Goal: Task Accomplishment & Management: Complete application form

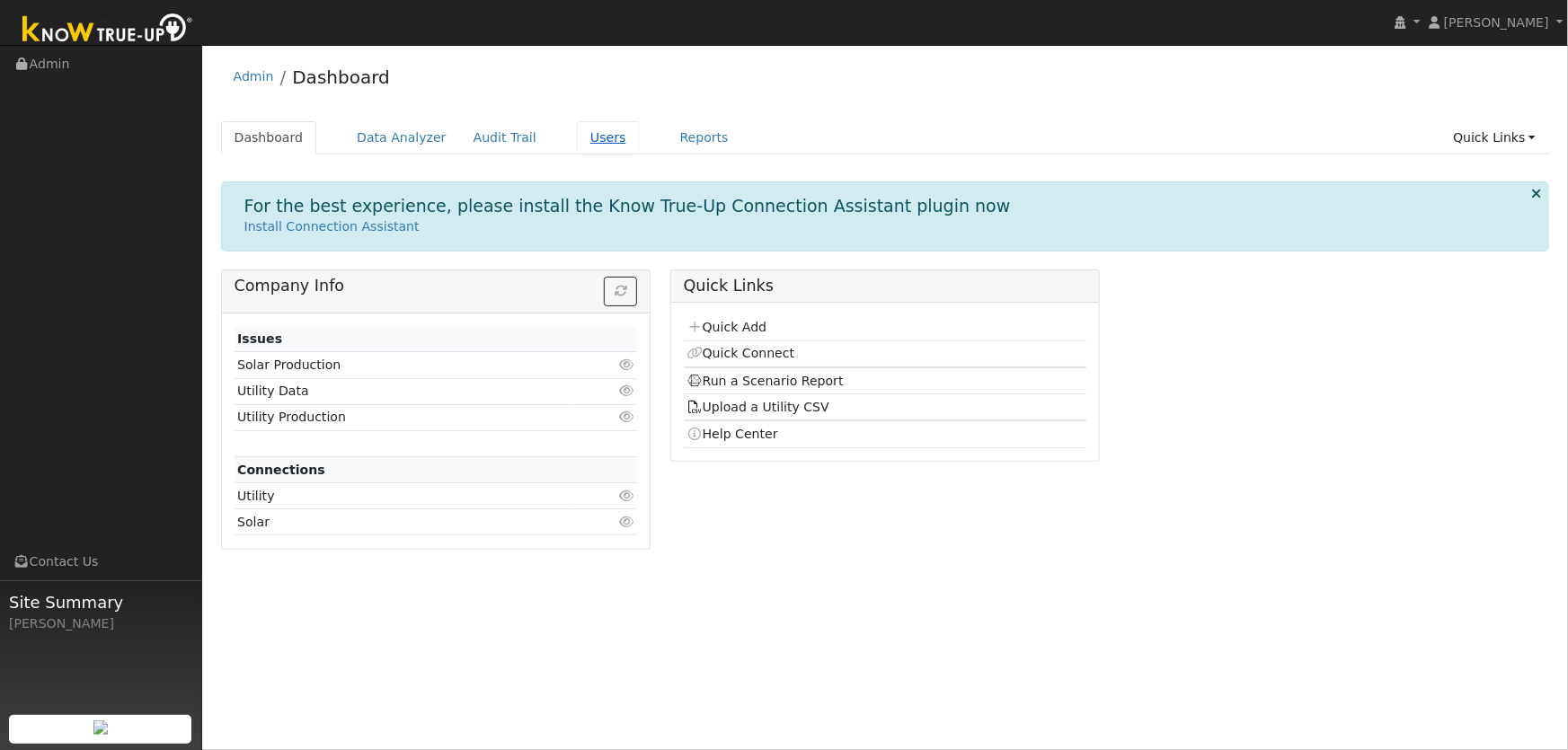
click at [577, 135] on link "Users" at bounding box center [609, 138] width 63 height 33
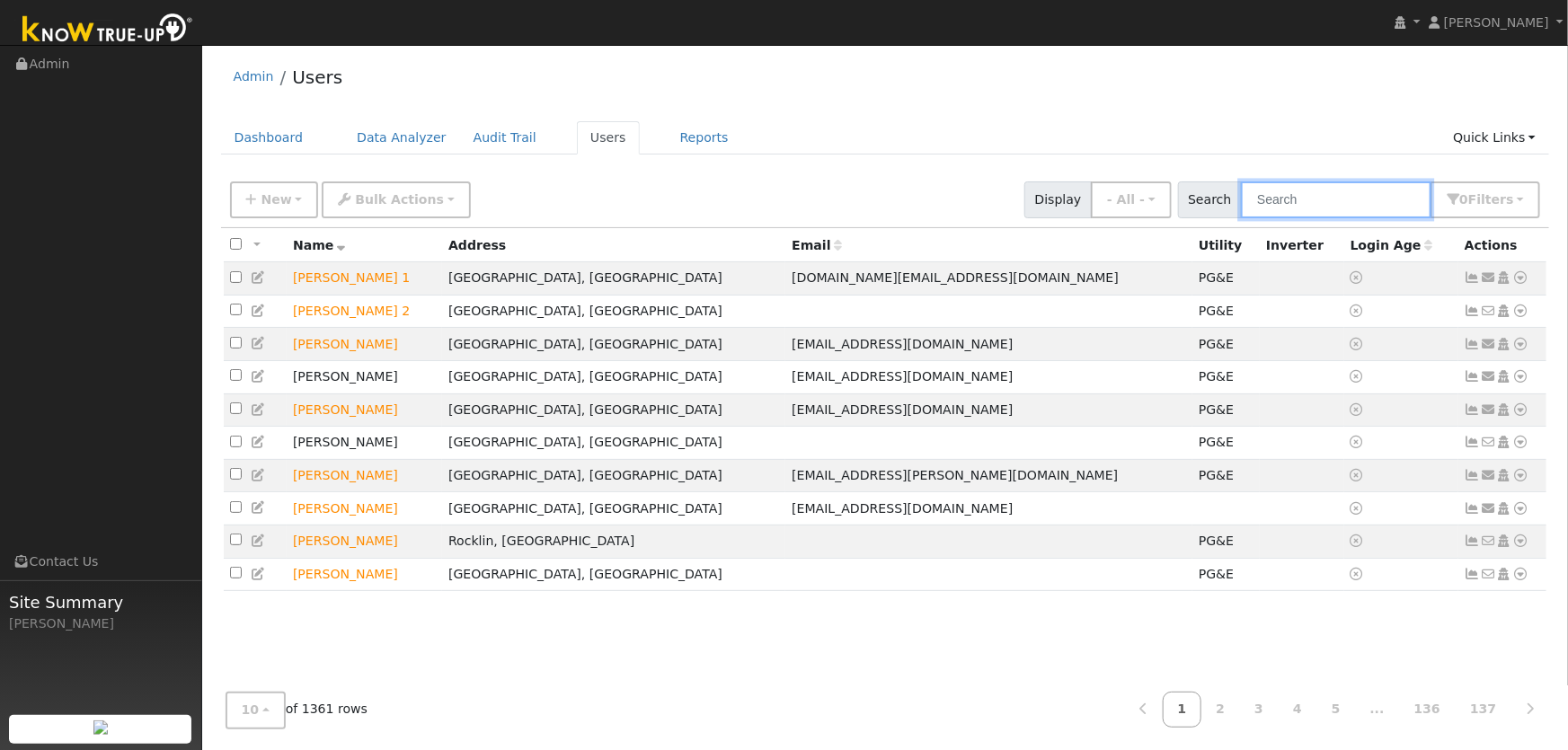
click at [1284, 196] on input "text" at bounding box center [1336, 200] width 190 height 37
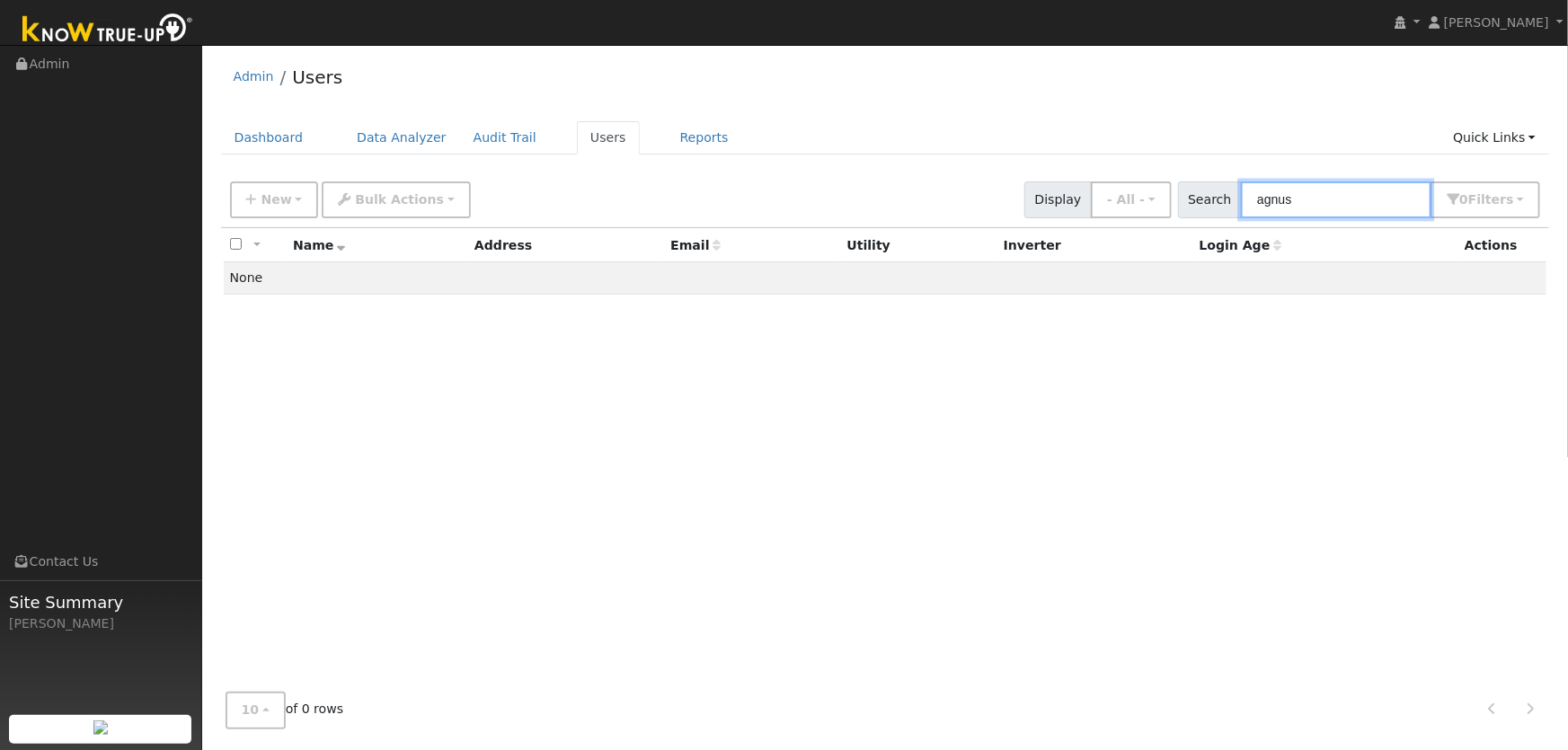
click at [1292, 207] on input "agnus" at bounding box center [1336, 200] width 190 height 37
type input "agnes"
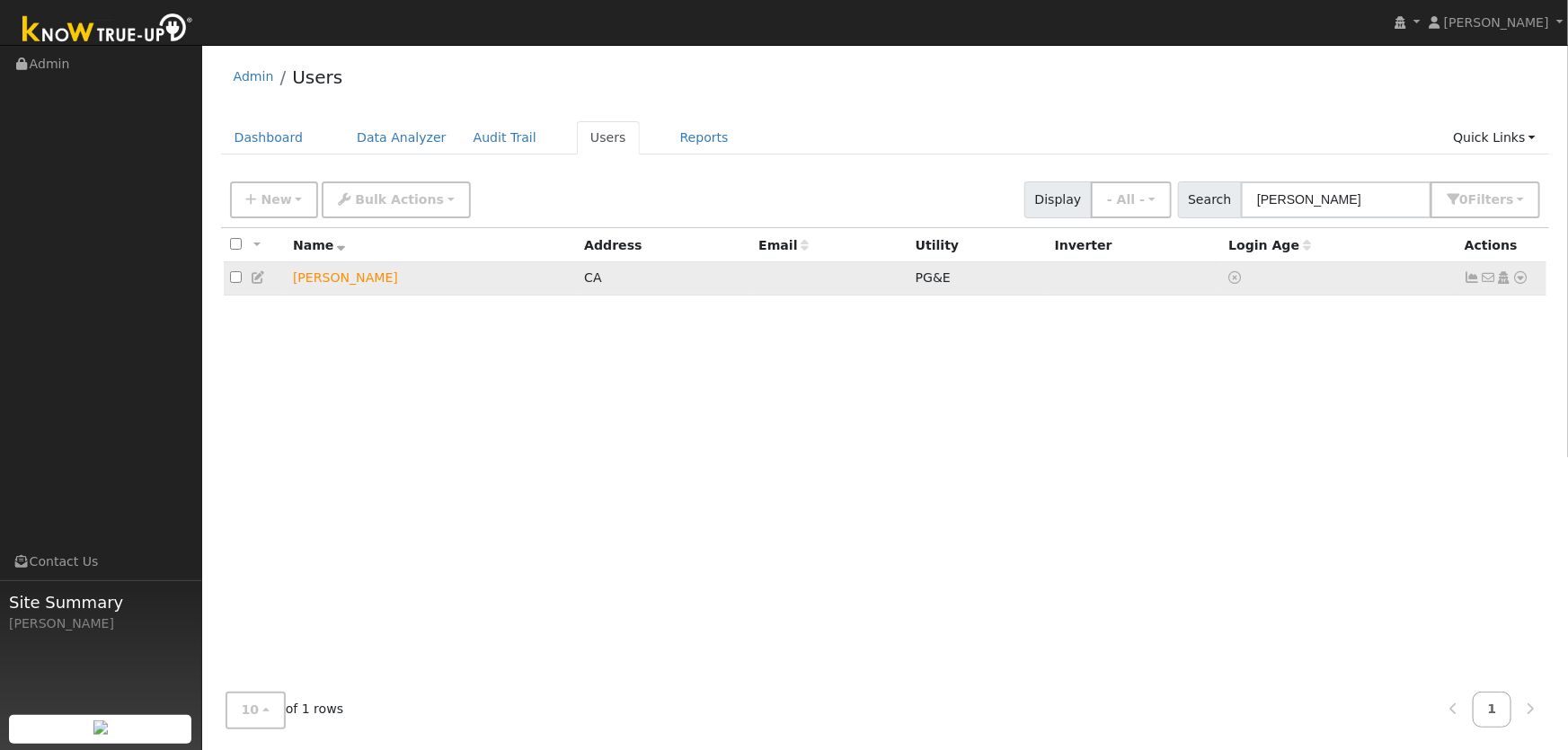
click at [359, 286] on td "Agnes Chester" at bounding box center [432, 279] width 292 height 33
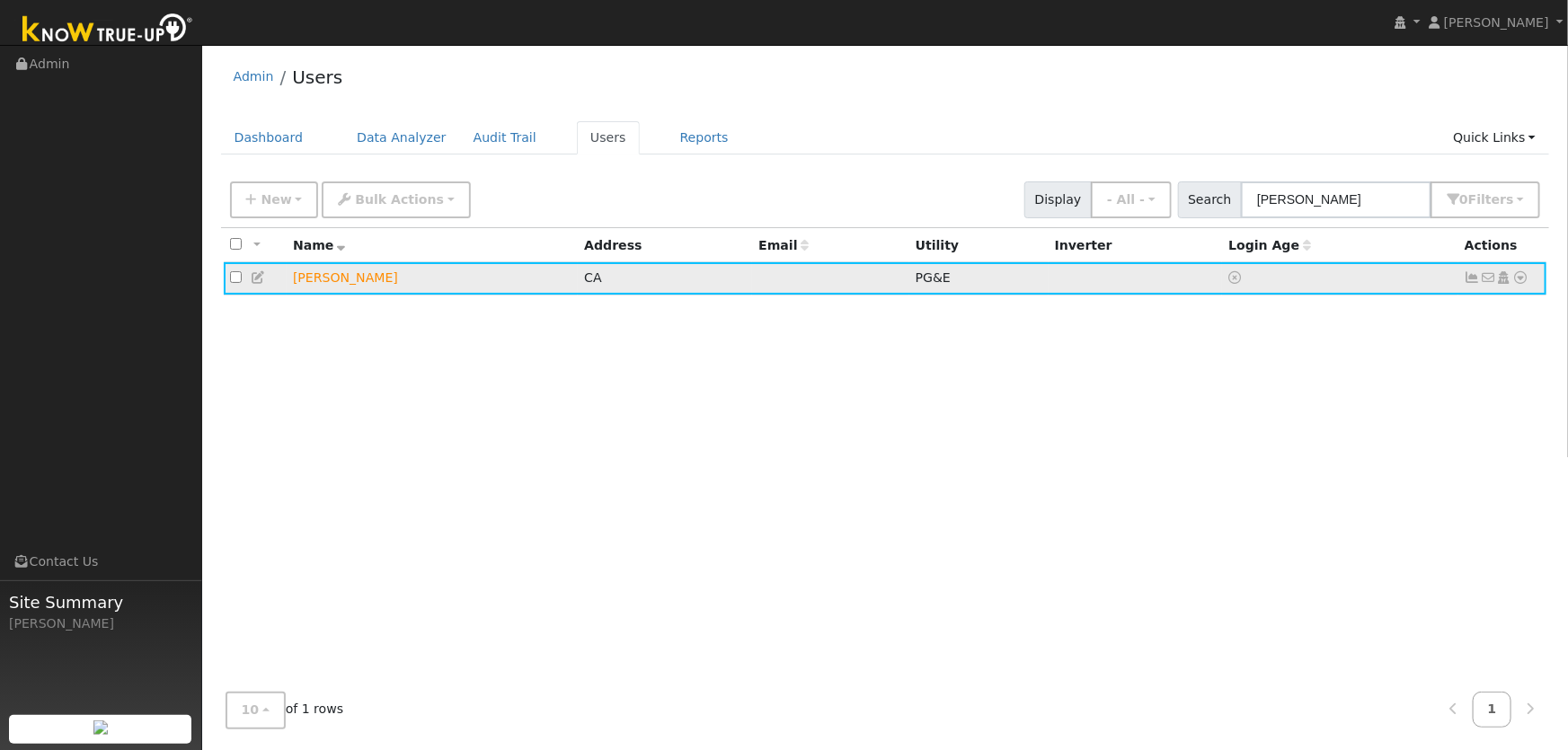
click at [1526, 282] on icon at bounding box center [1522, 277] width 16 height 13
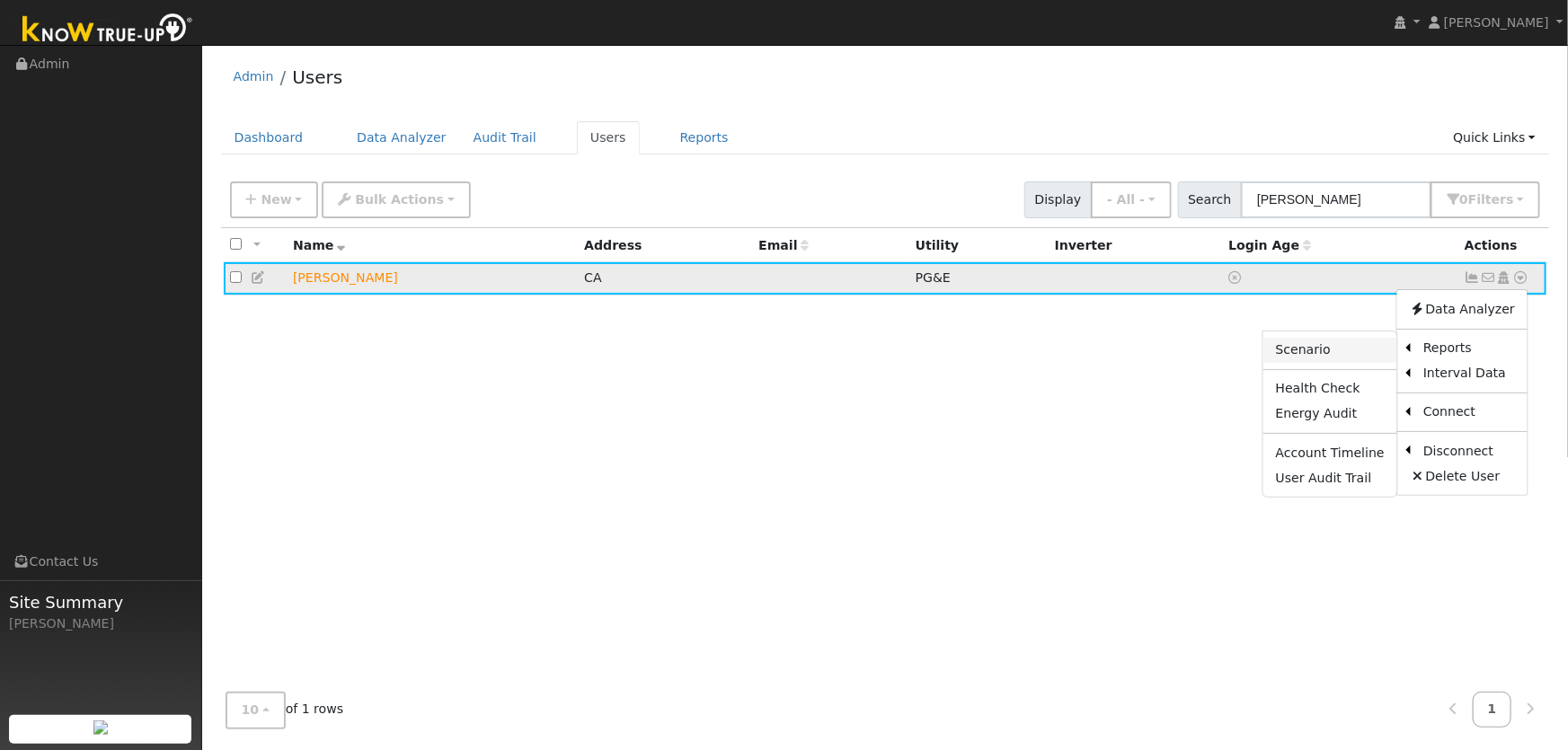
click at [1339, 358] on link "Scenario" at bounding box center [1330, 350] width 134 height 26
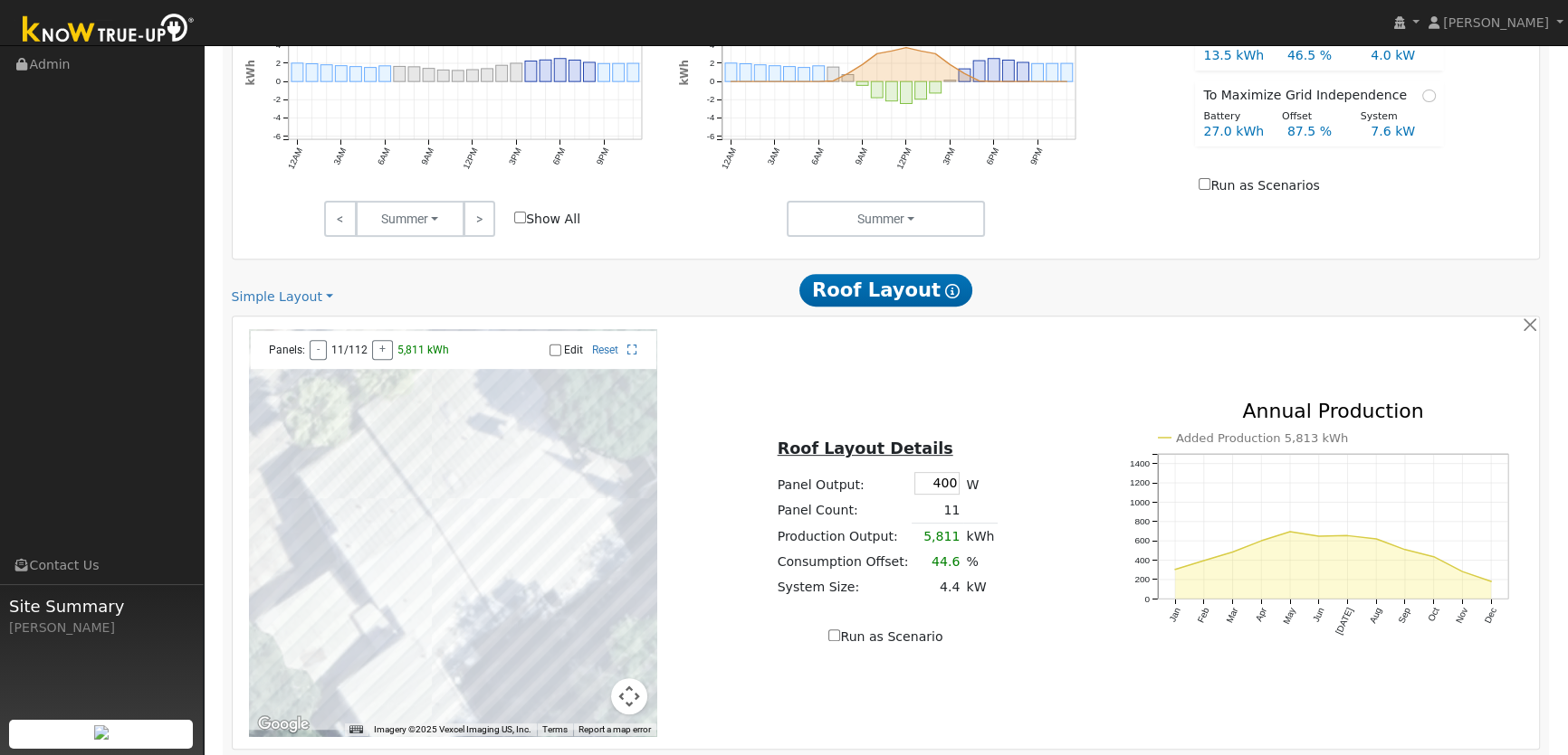
scroll to position [1041, 0]
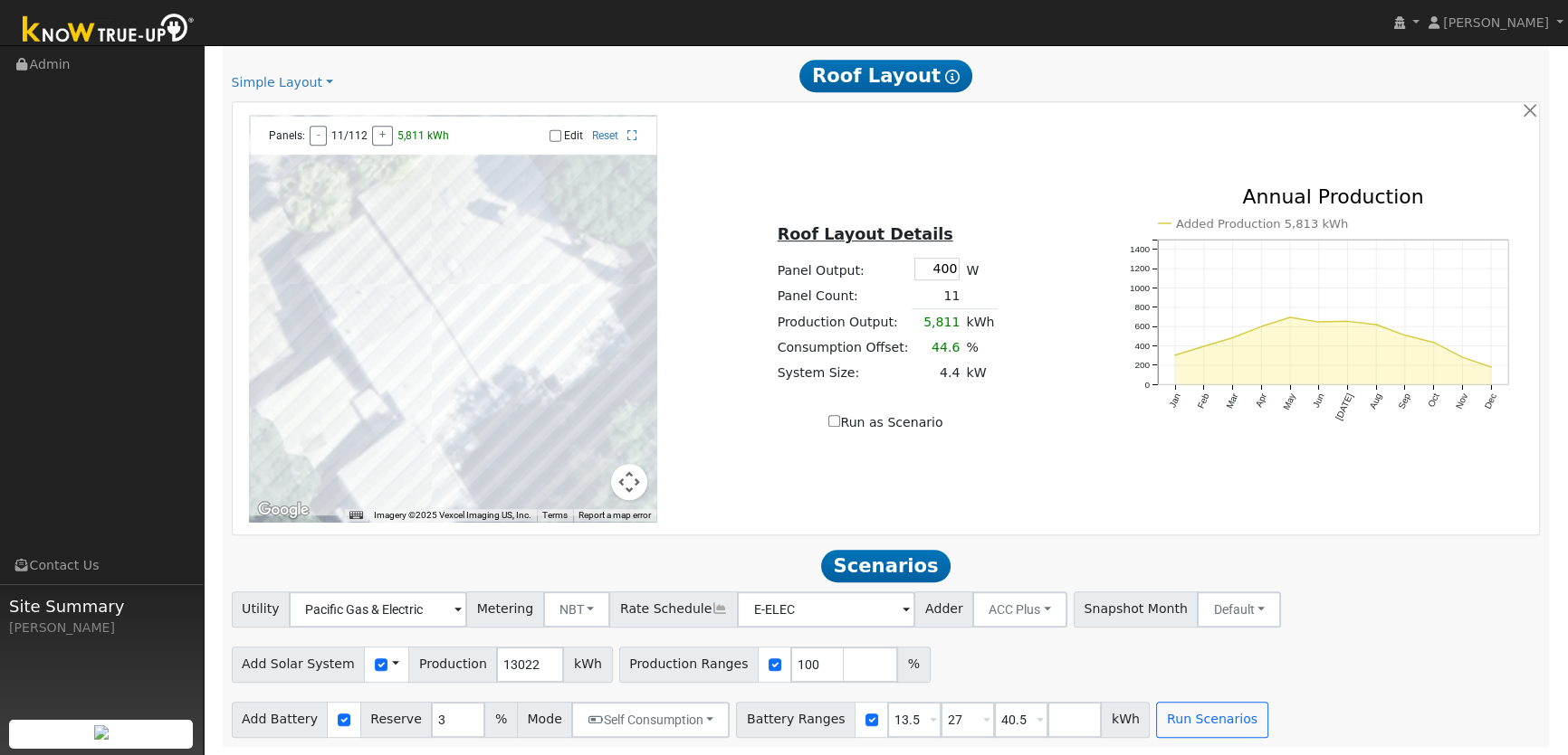
click at [392, 664] on span at bounding box center [394, 664] width 7 height 19
click at [403, 700] on link "Use CSV Data" at bounding box center [441, 697] width 126 height 26
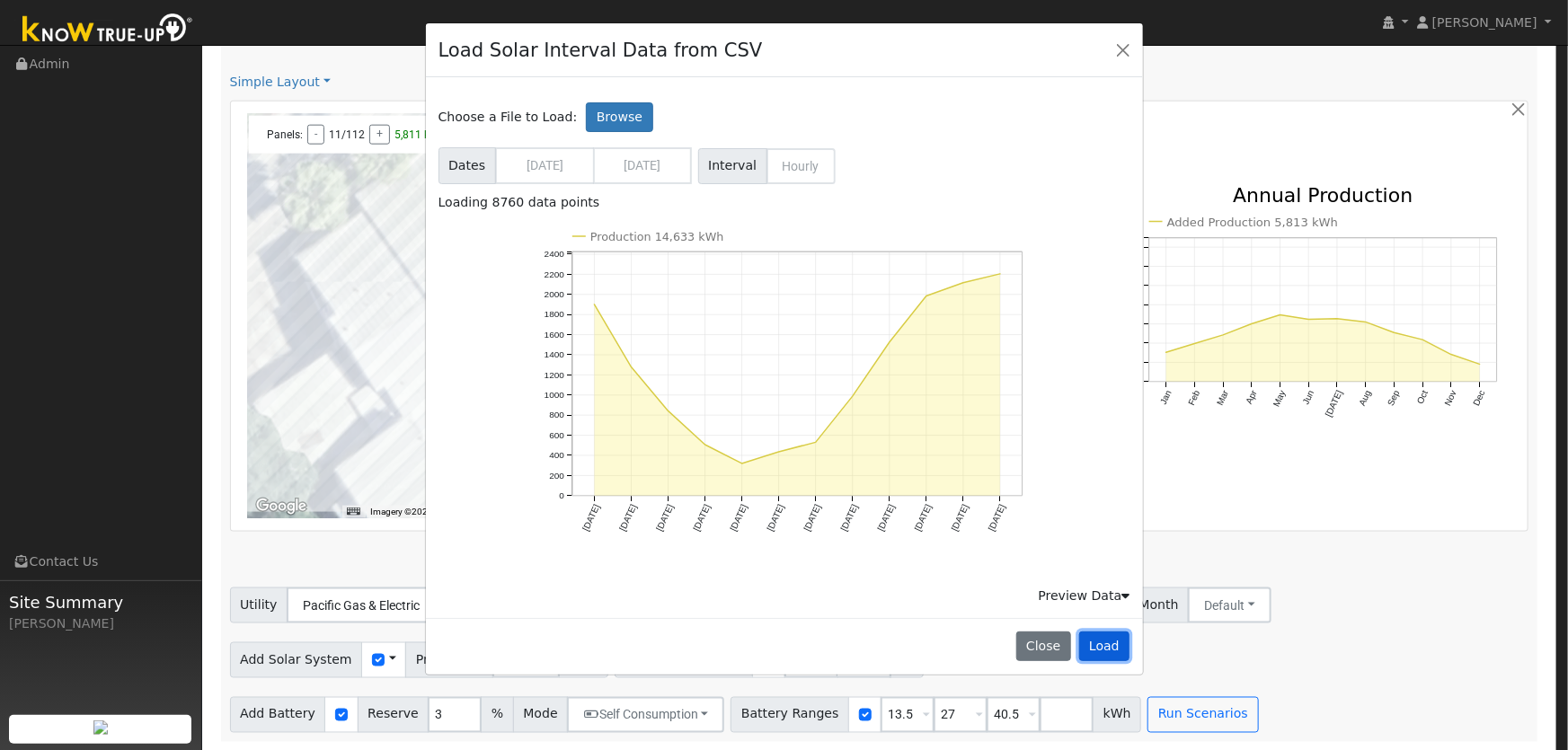
click at [1111, 649] on button "Load" at bounding box center [1105, 647] width 51 height 30
type input "14633"
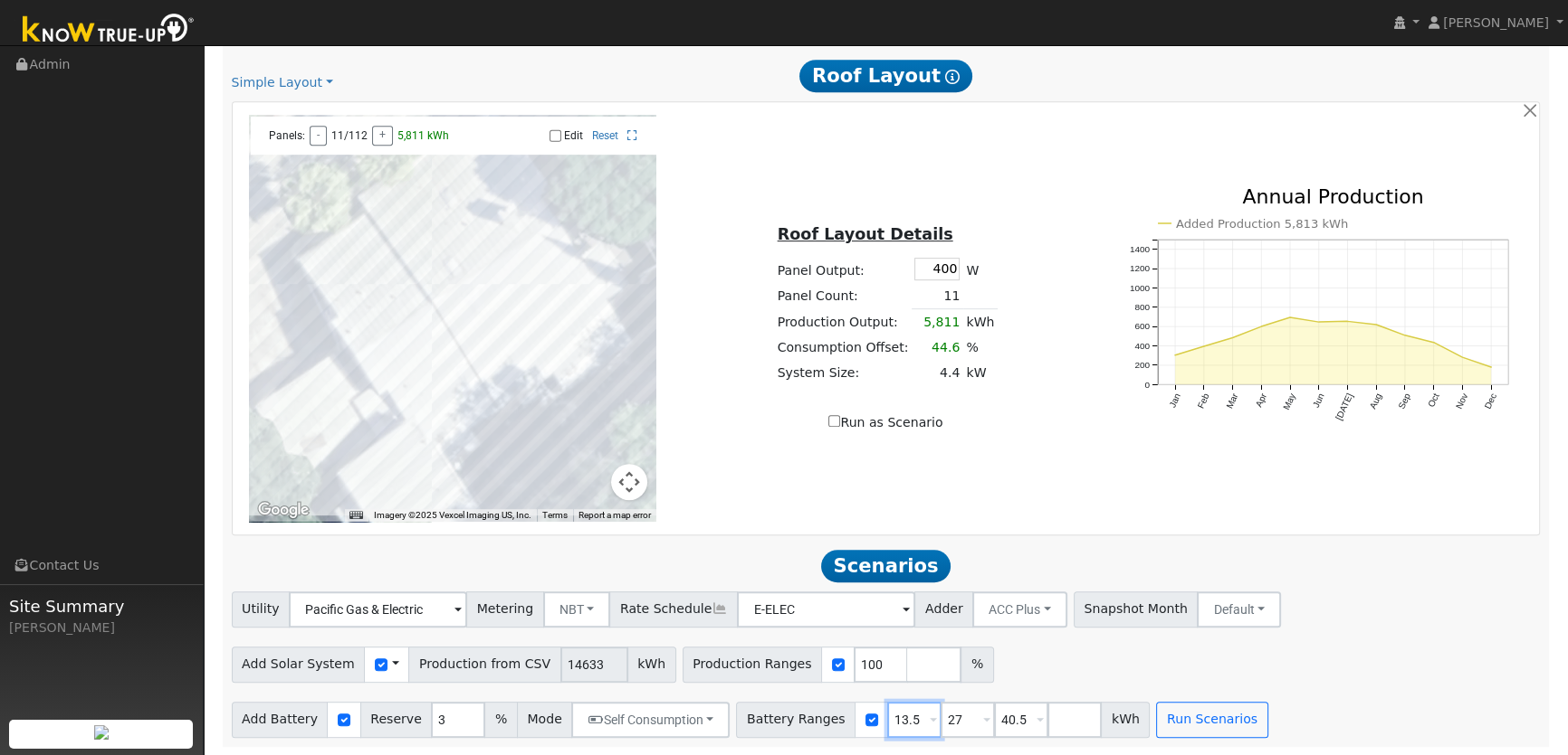
drag, startPoint x: 890, startPoint y: 720, endPoint x: 515, endPoint y: 570, distance: 403.9
click at [702, 707] on div "Add Battery Reserve 3 % Mode Self Consumption Self Consumption Peak Savings ACC…" at bounding box center [886, 716] width 1315 height 42
type input "27"
type input "32"
click at [994, 733] on input "40.5" at bounding box center [1020, 719] width 54 height 37
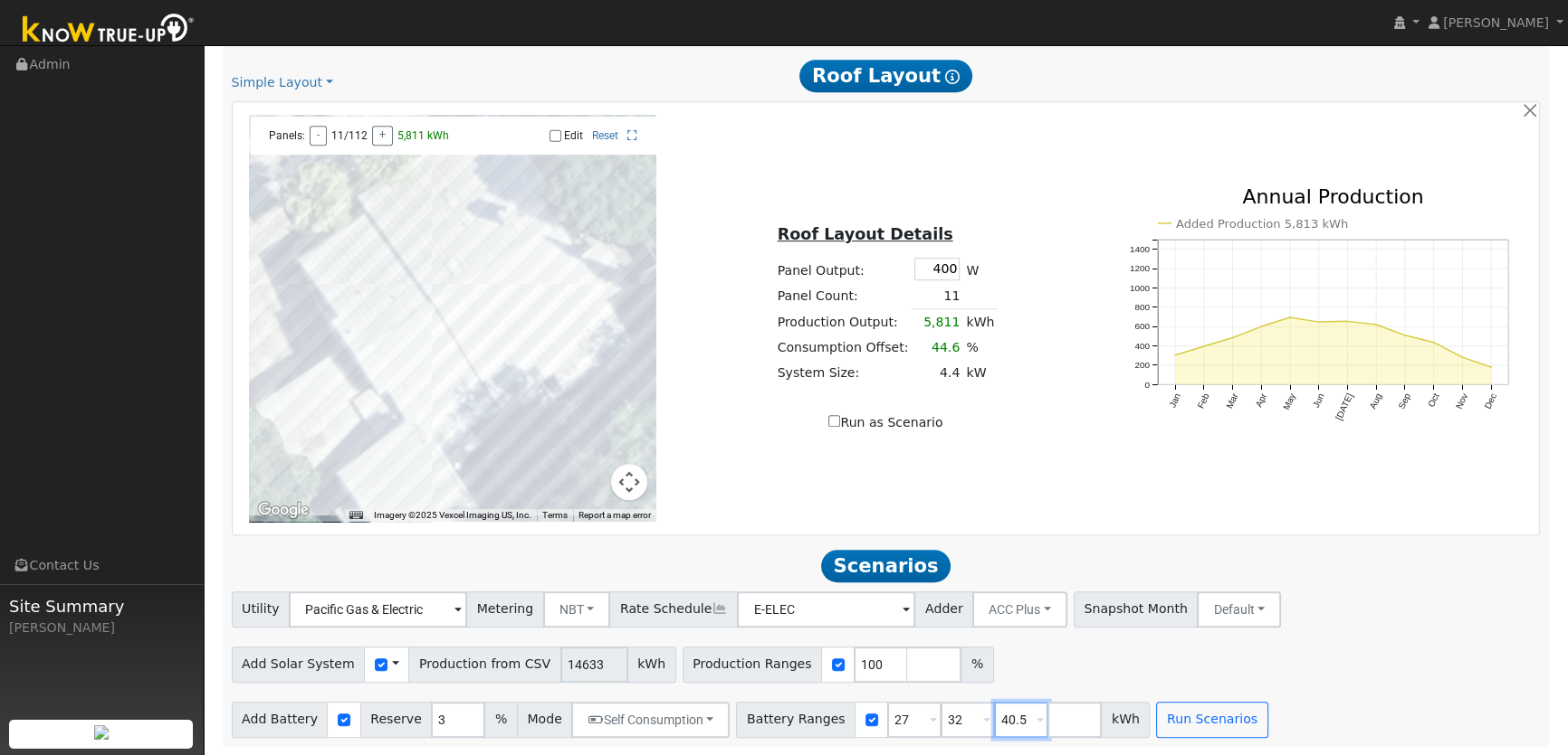
click at [994, 720] on input "40.5" at bounding box center [1020, 719] width 54 height 37
drag, startPoint x: 944, startPoint y: 722, endPoint x: 912, endPoint y: 721, distance: 32.0
click at [917, 721] on div "Battery Ranges 27 Overrides Reserve % Mode None None Self Consumption Peak Savi…" at bounding box center [942, 719] width 413 height 37
drag, startPoint x: 936, startPoint y: 723, endPoint x: 906, endPoint y: 723, distance: 30.0
click at [940, 723] on input "32" at bounding box center [967, 719] width 54 height 37
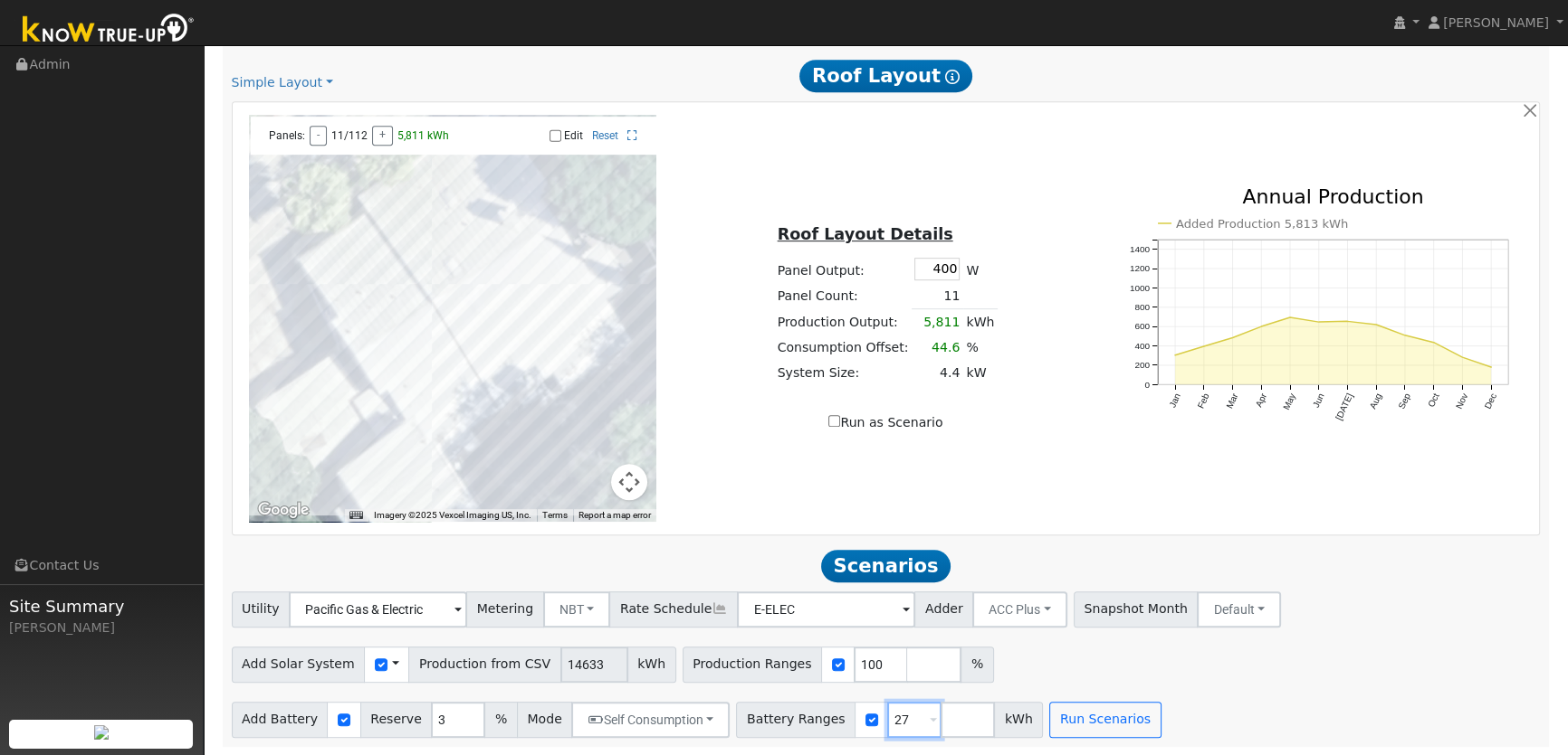
click at [841, 721] on div "Battery Ranges 27 Overrides Reserve % Mode None None Self Consumption Peak Savi…" at bounding box center [889, 719] width 306 height 37
type input "32"
click at [1196, 678] on div "Add Solar System Use CSV Data Production from CSV 14633 kWh Production Ranges 1…" at bounding box center [886, 661] width 1315 height 42
click at [1066, 713] on button "Run Scenarios" at bounding box center [1104, 719] width 112 height 37
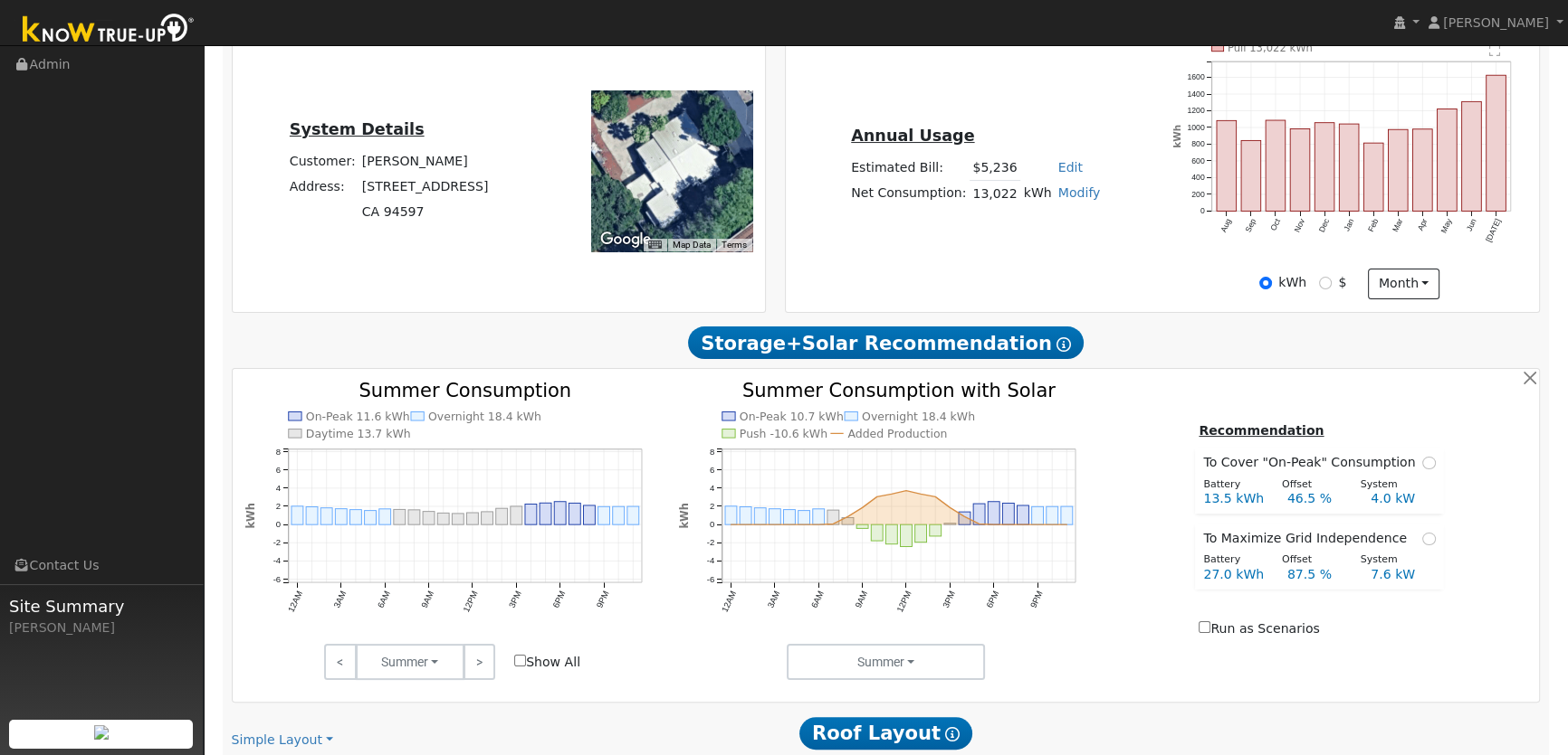
scroll to position [0, 0]
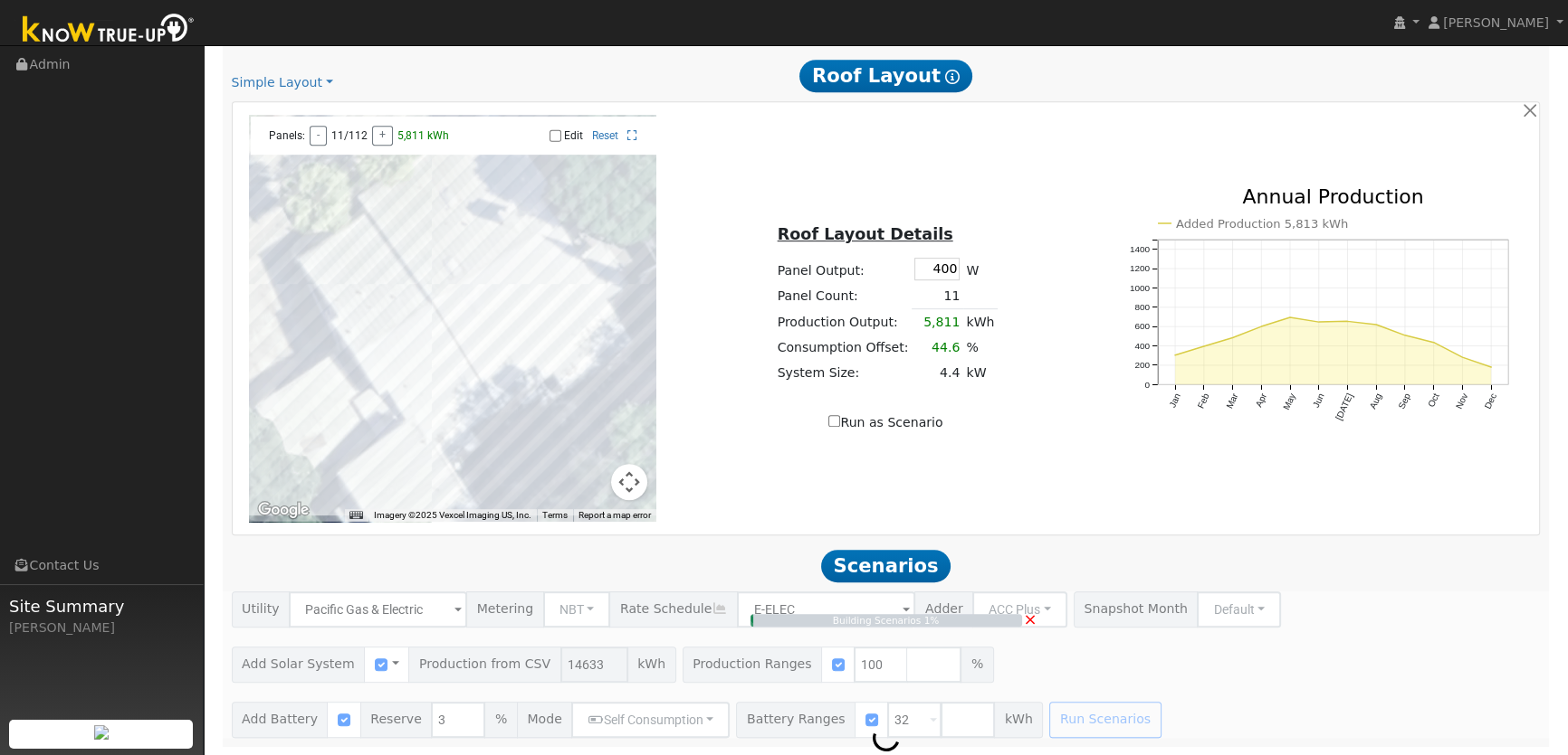
type input "9.8"
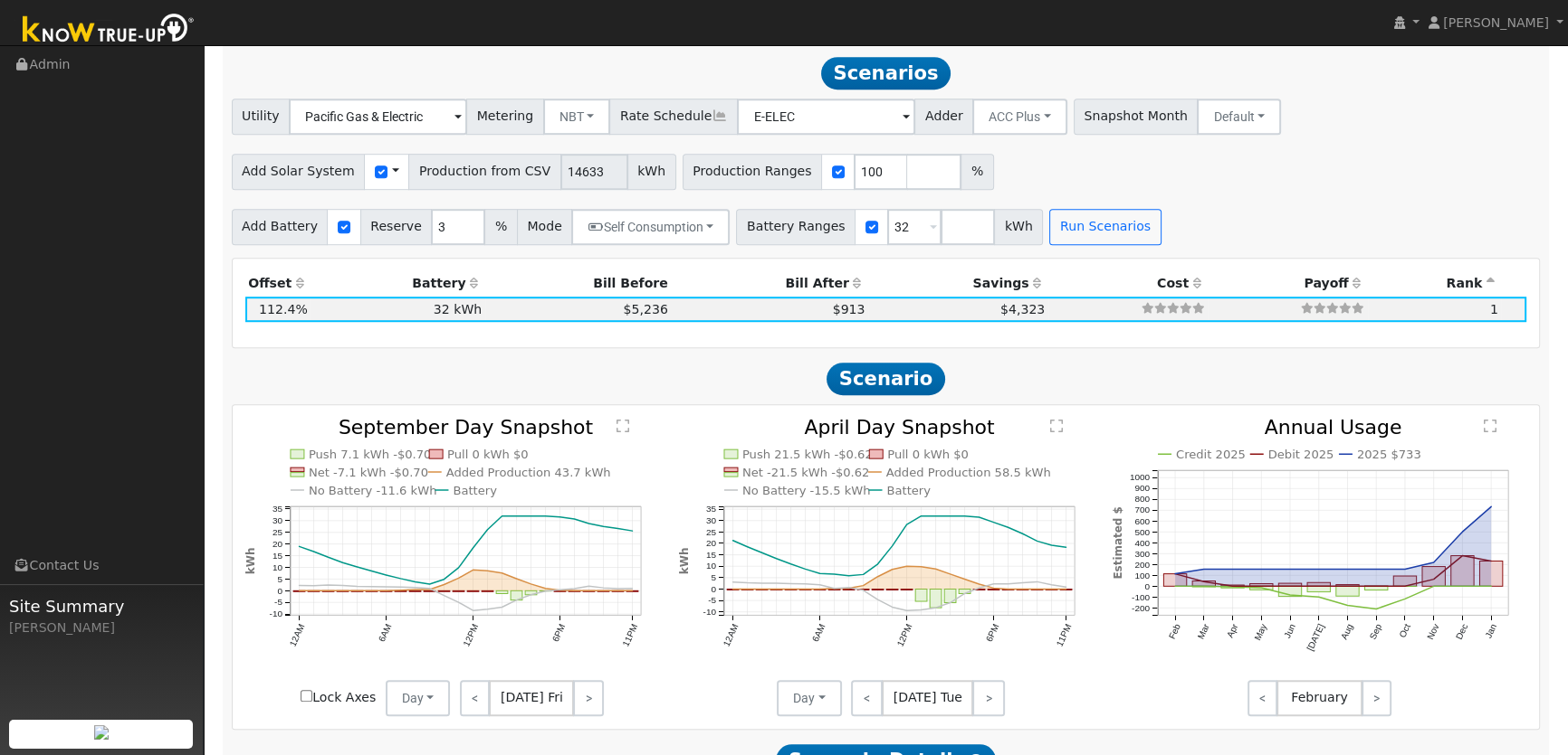
scroll to position [1535, 0]
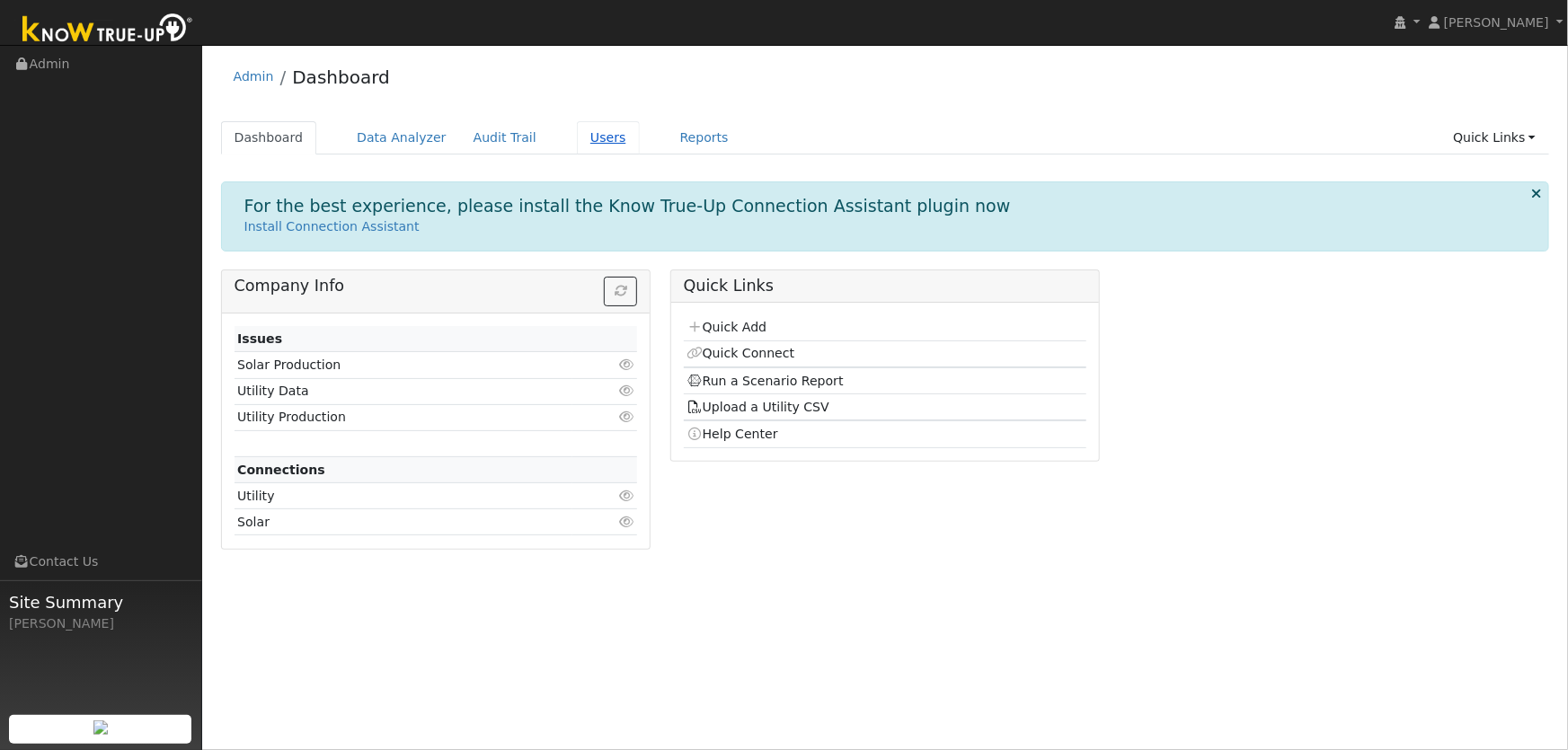
click at [577, 141] on link "Users" at bounding box center [609, 138] width 63 height 33
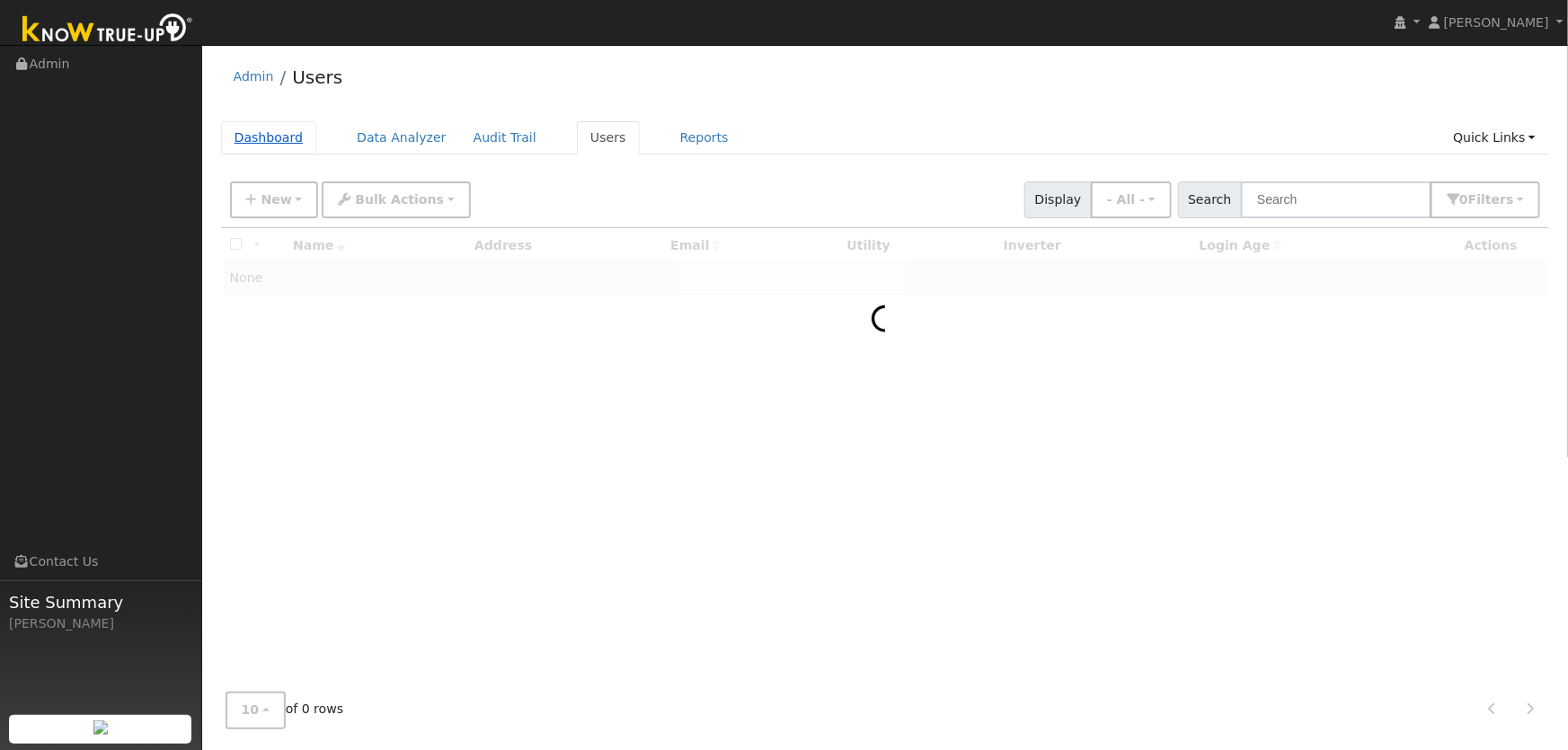
click at [260, 135] on link "Dashboard" at bounding box center [269, 138] width 96 height 33
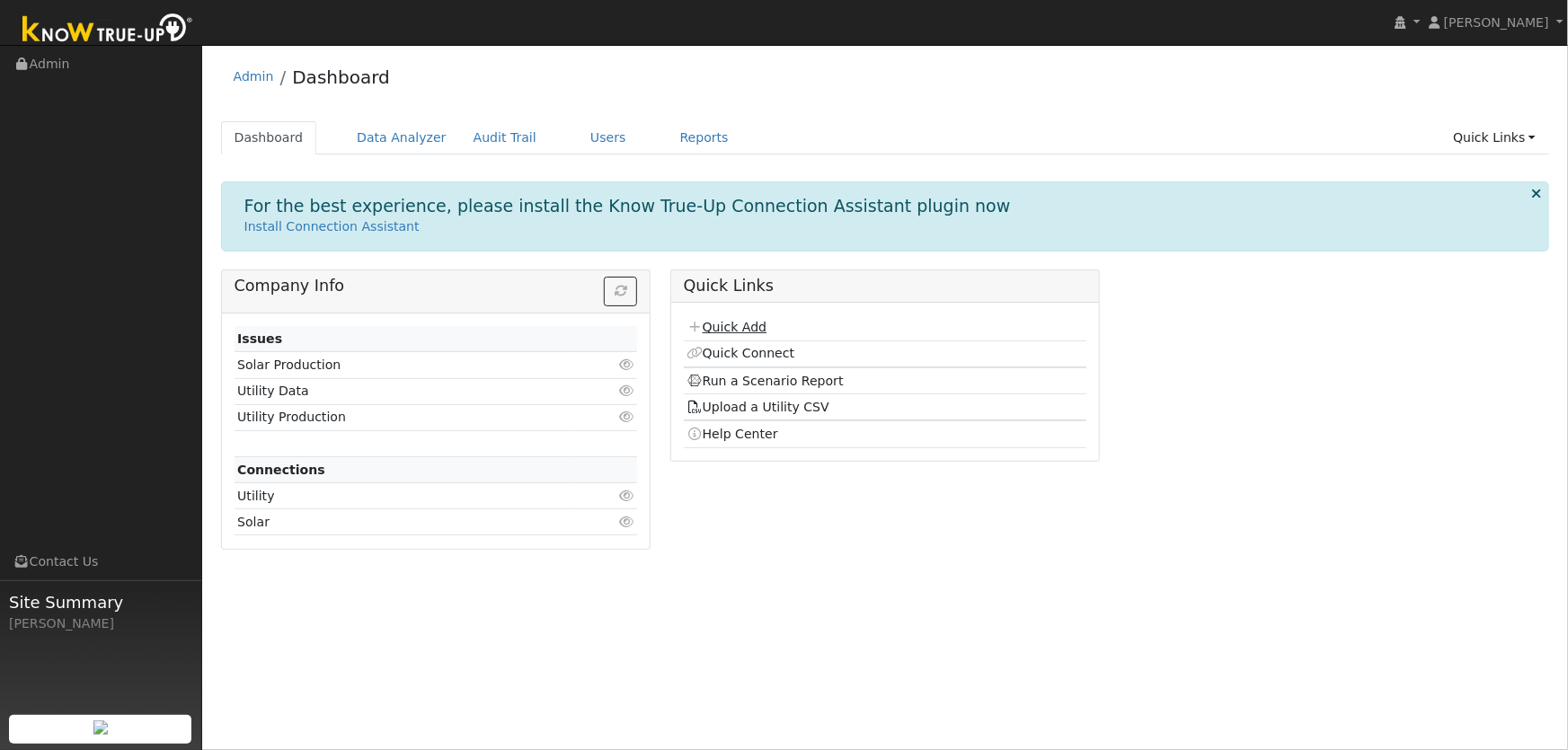
click at [731, 331] on link "Quick Add" at bounding box center [726, 327] width 80 height 15
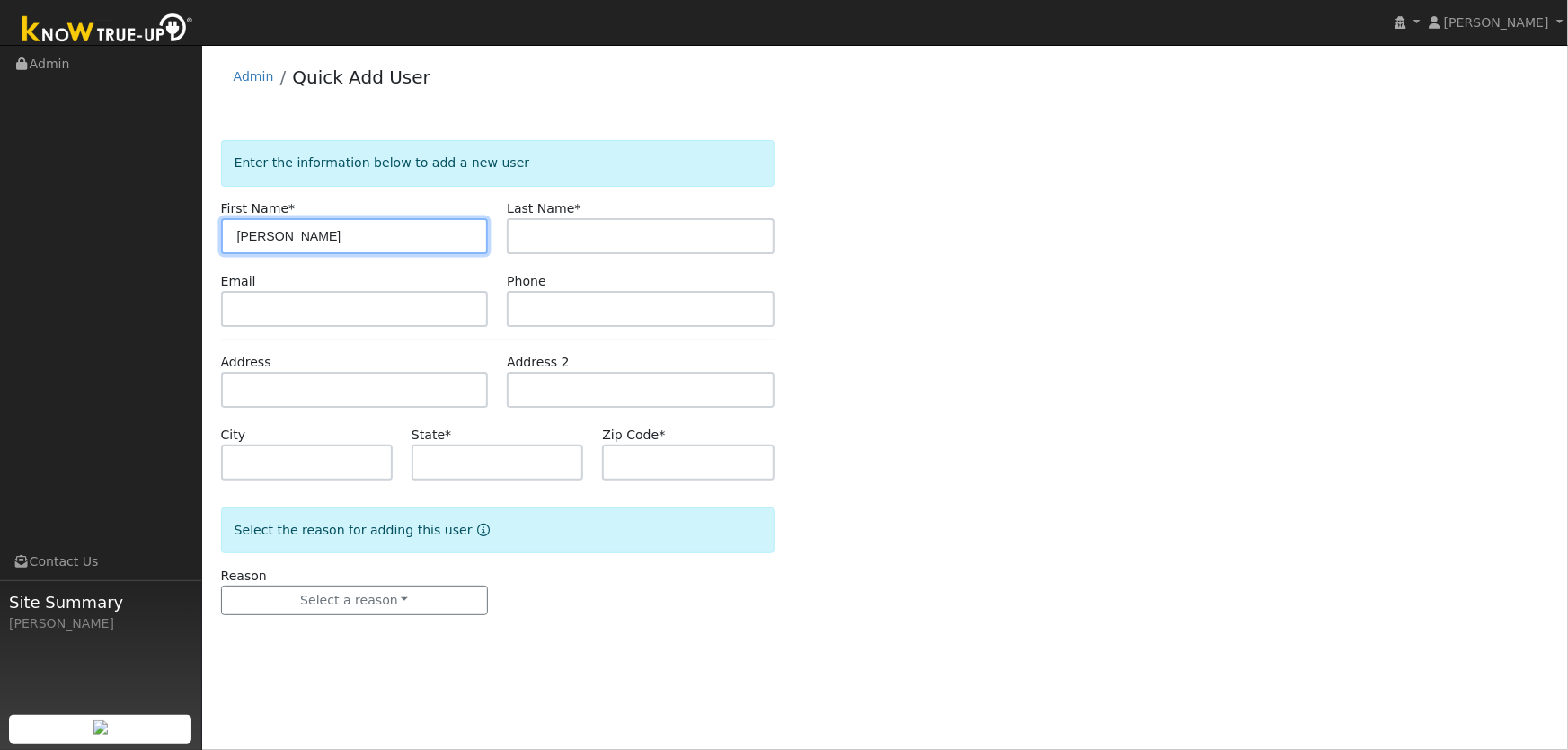
type input "[PERSON_NAME]"
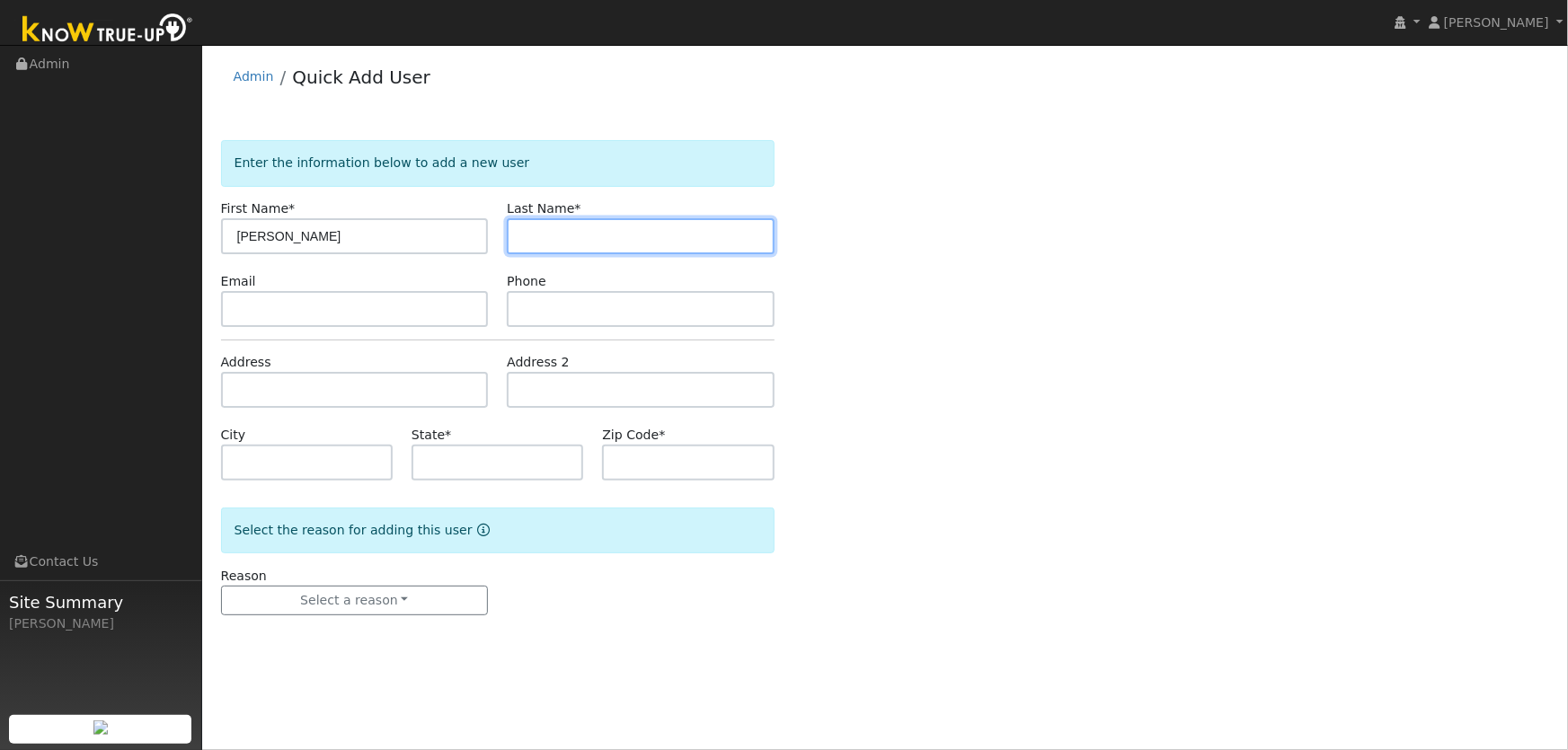
click at [586, 238] on input "text" at bounding box center [640, 236] width 268 height 36
type input "[PERSON_NAME]"
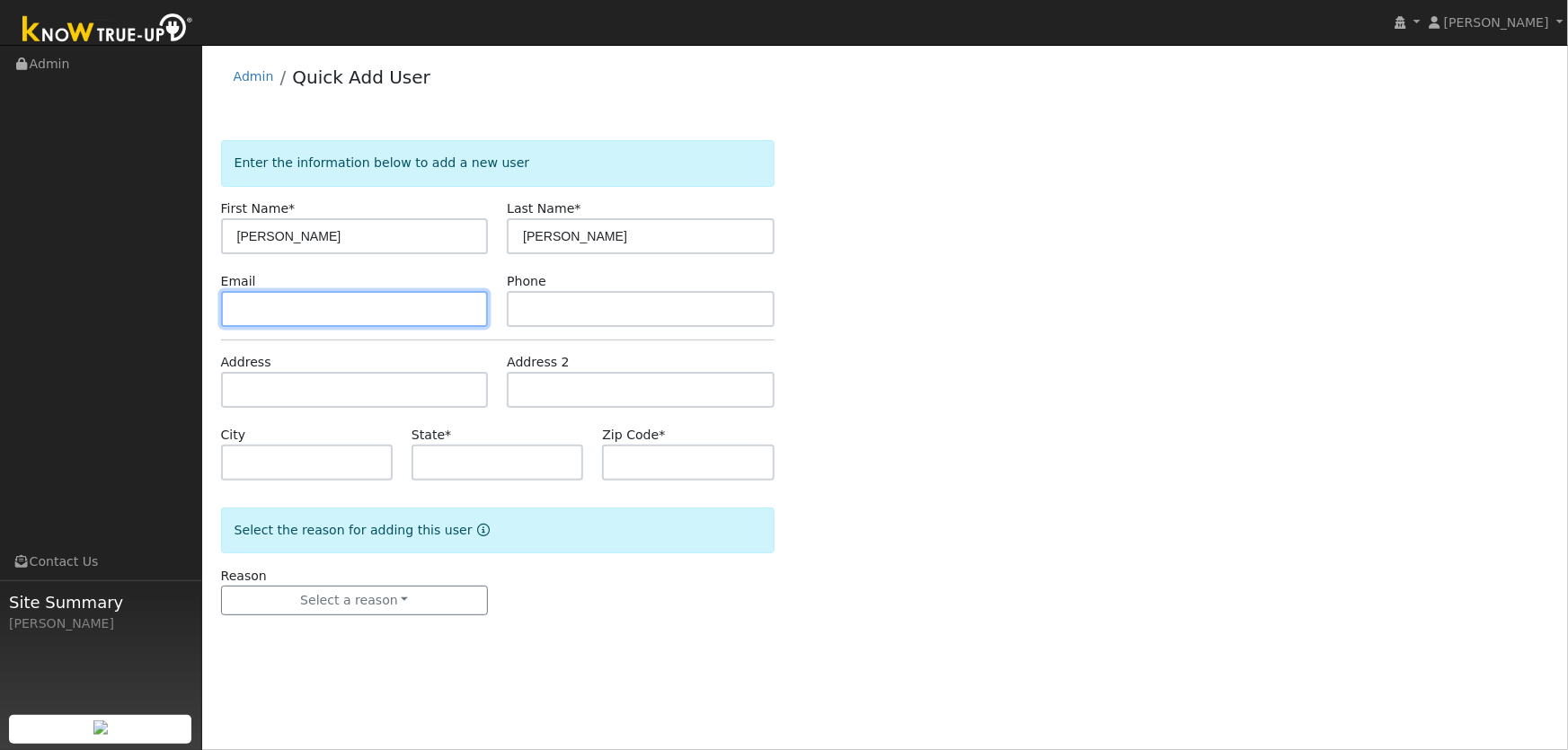
click at [345, 298] on input "text" at bounding box center [354, 309] width 268 height 36
click at [279, 298] on input "text" at bounding box center [354, 309] width 268 height 36
paste input "[EMAIL_ADDRESS][DOMAIN_NAME]"
type input "ramram60@sbcglobal.net"
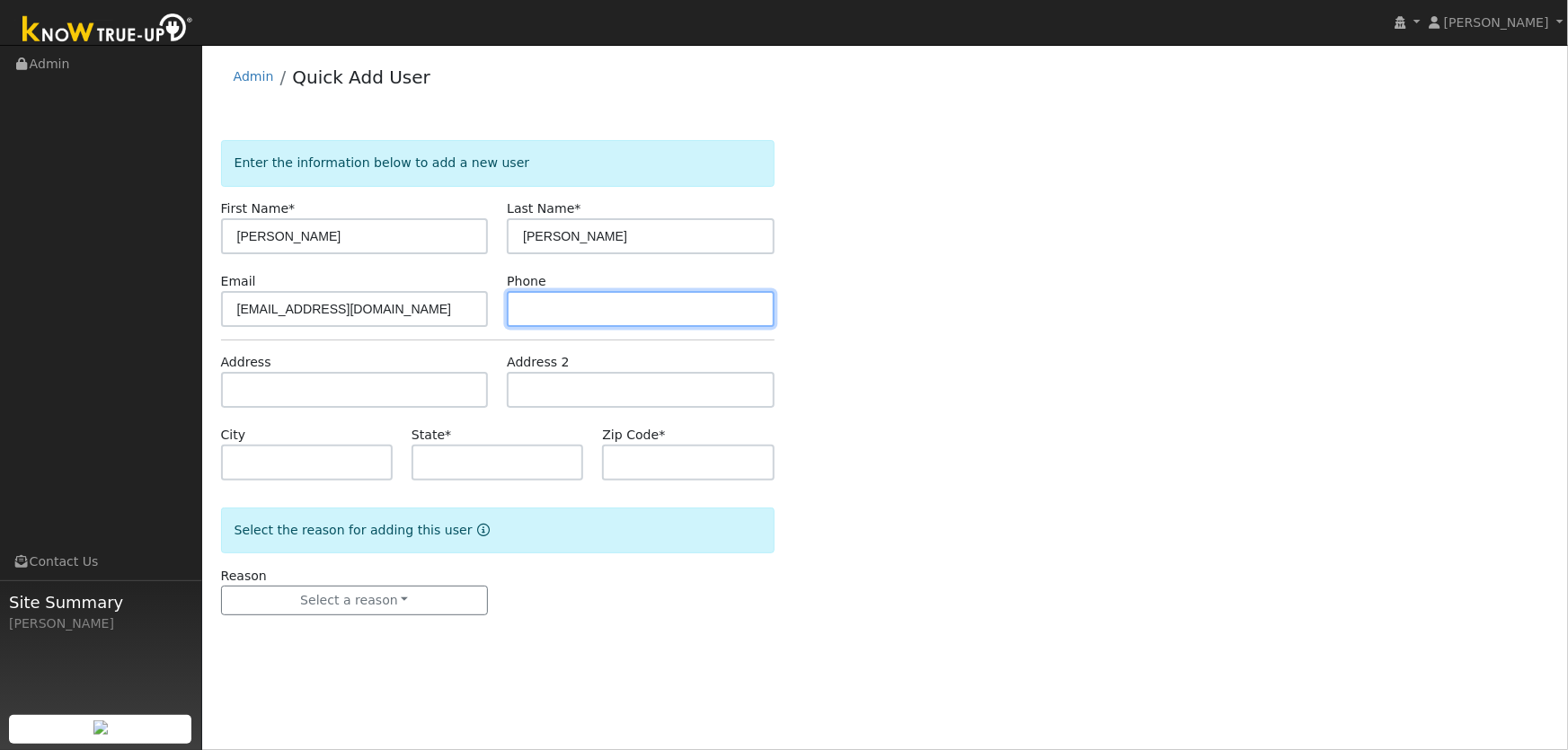
click at [568, 303] on input "text" at bounding box center [640, 309] width 268 height 36
type input "7073307867"
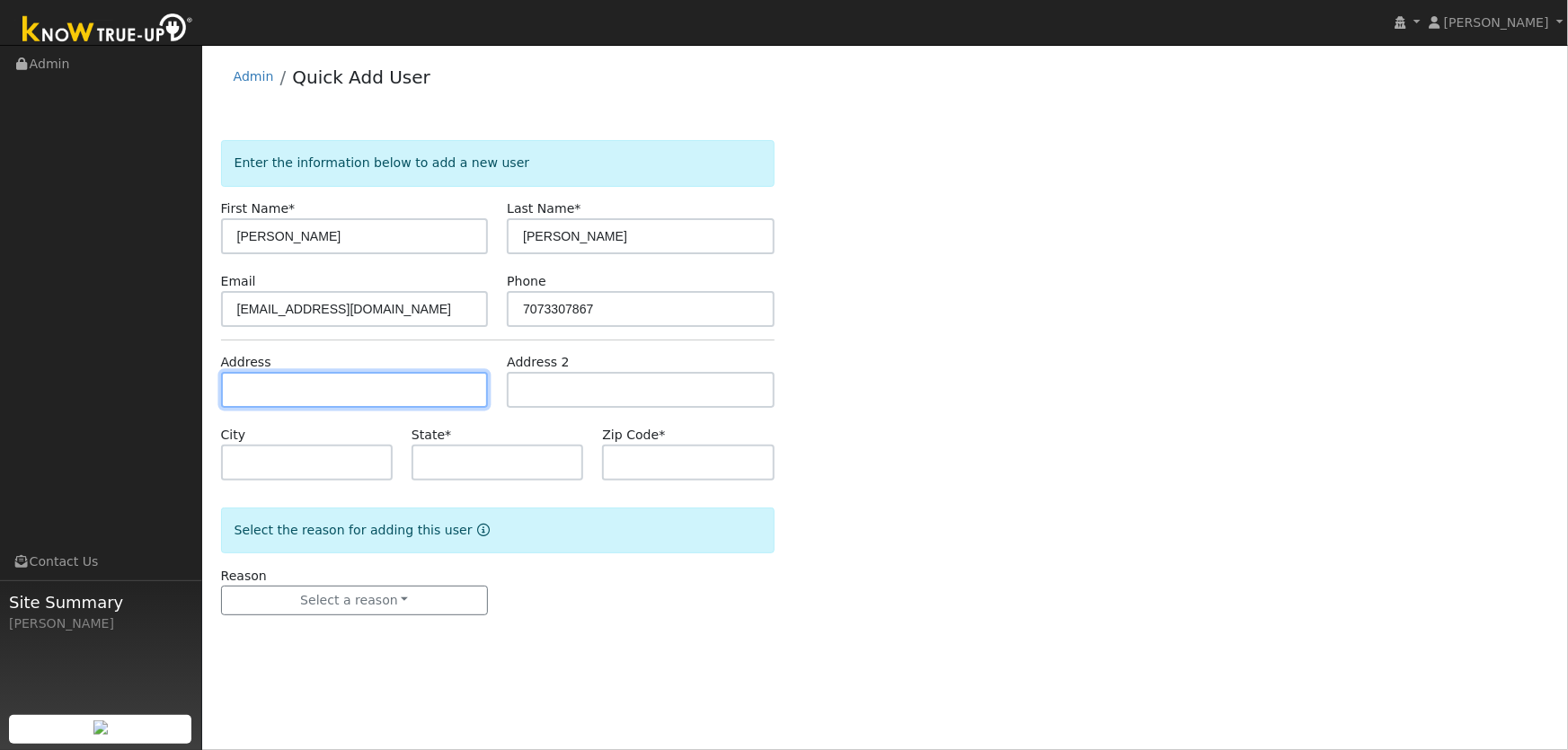
click at [312, 399] on input "text" at bounding box center [354, 390] width 268 height 36
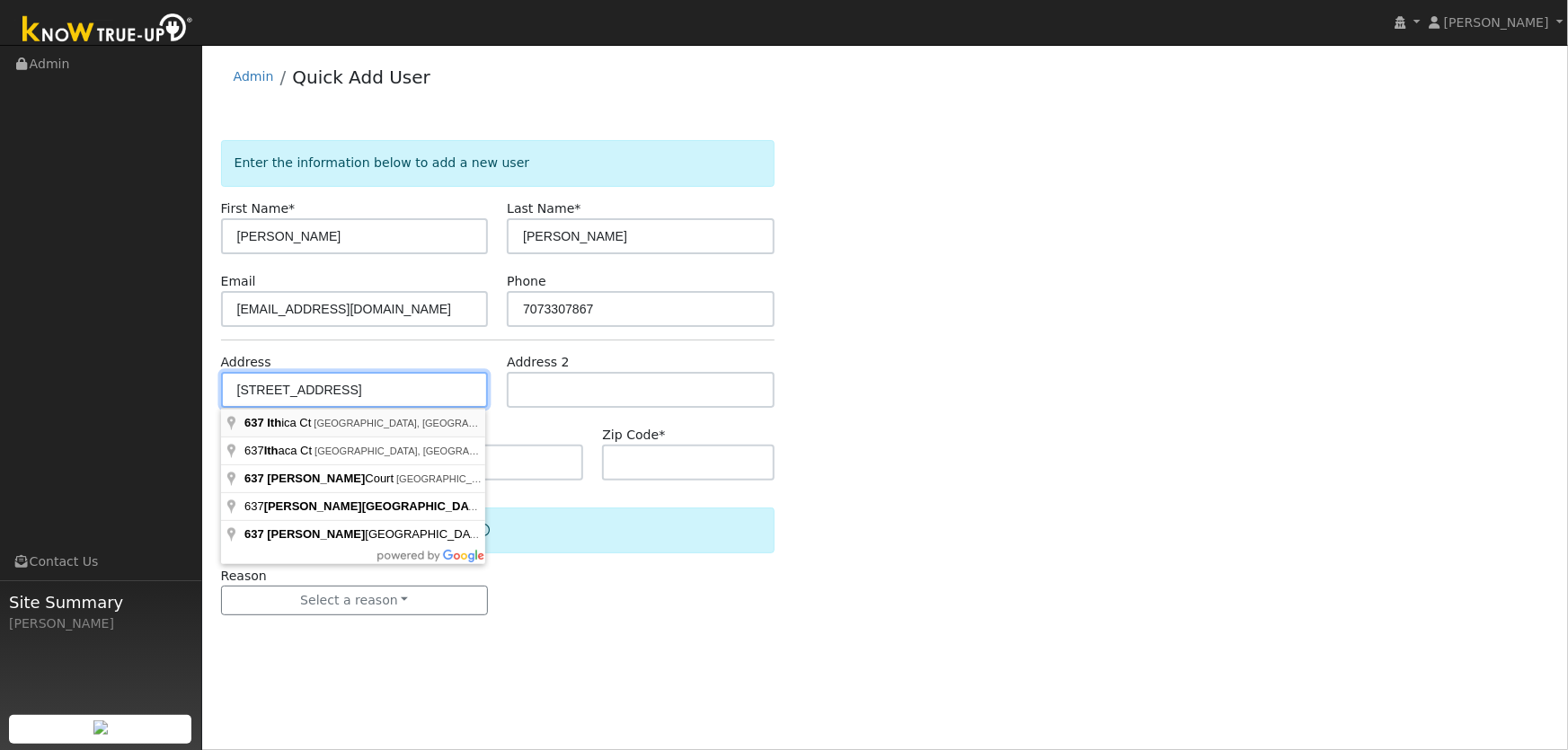
type input "637 Ithica Court"
type input "Vacaville"
type input "CA"
type input "95687"
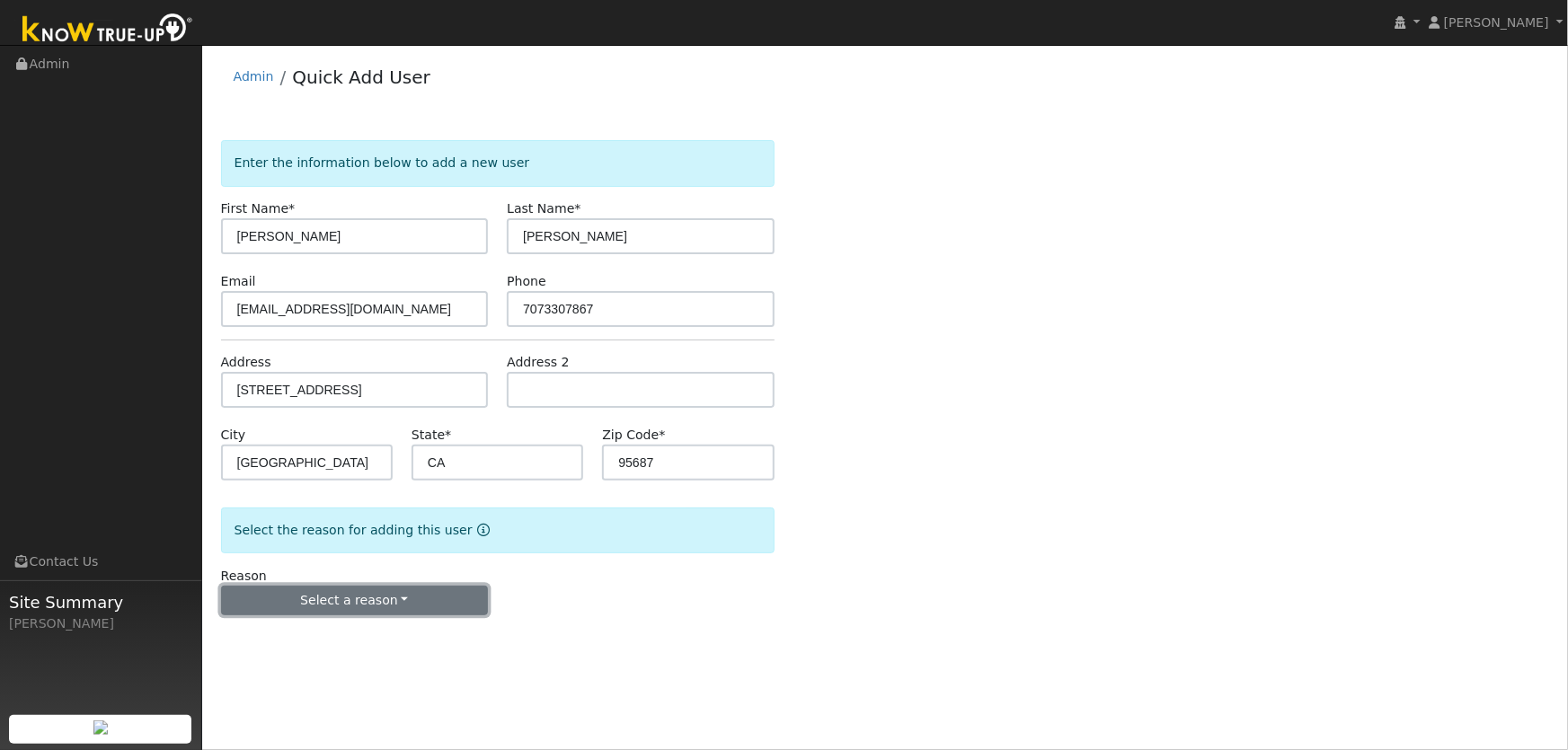
click at [383, 600] on button "Select a reason" at bounding box center [354, 601] width 268 height 30
click at [282, 637] on link "New lead" at bounding box center [321, 637] width 198 height 26
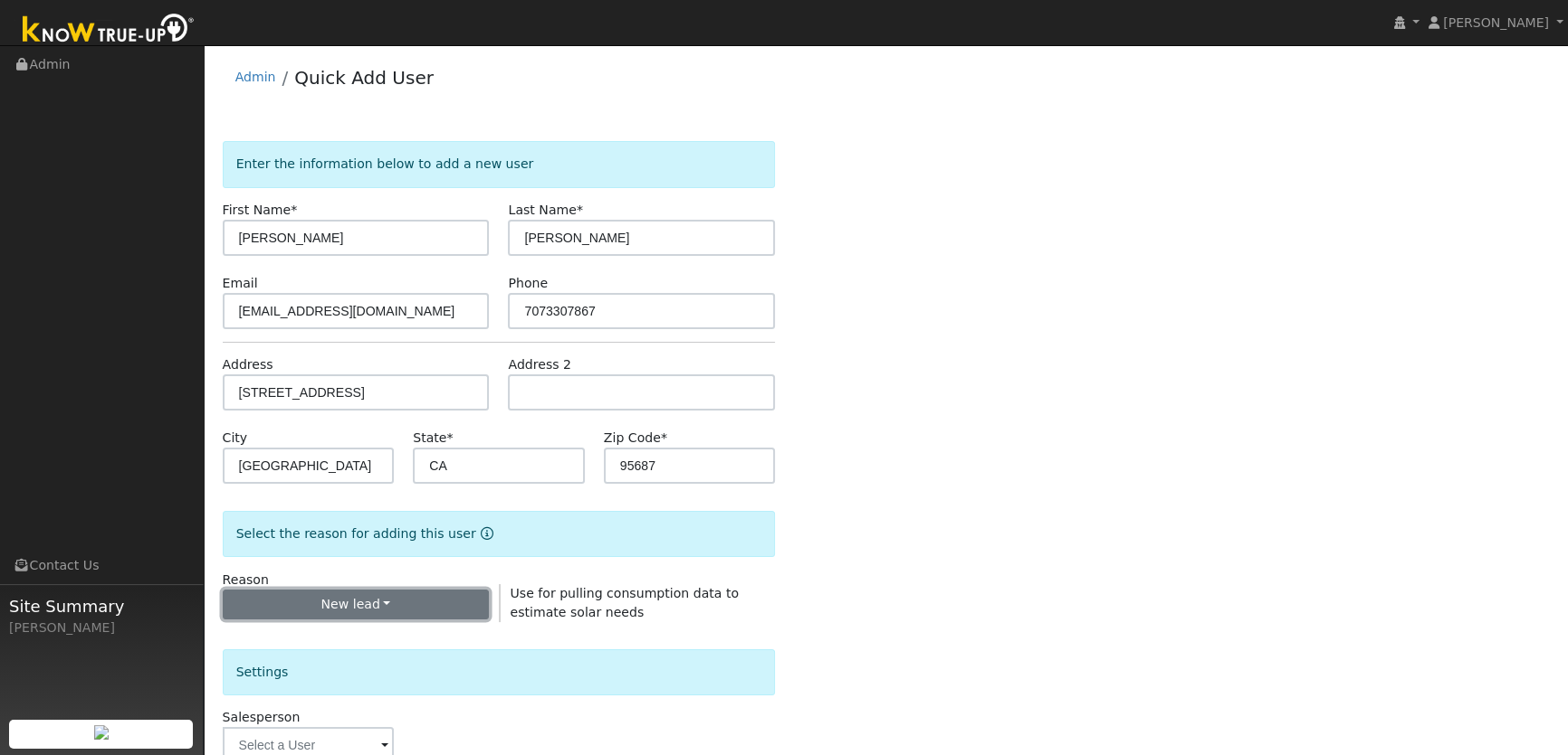
click at [452, 603] on button "New lead" at bounding box center [356, 605] width 267 height 31
click at [308, 669] on link "New customer adding solar" at bounding box center [323, 667] width 200 height 26
click at [376, 611] on button "New customer adding solar" at bounding box center [356, 605] width 267 height 31
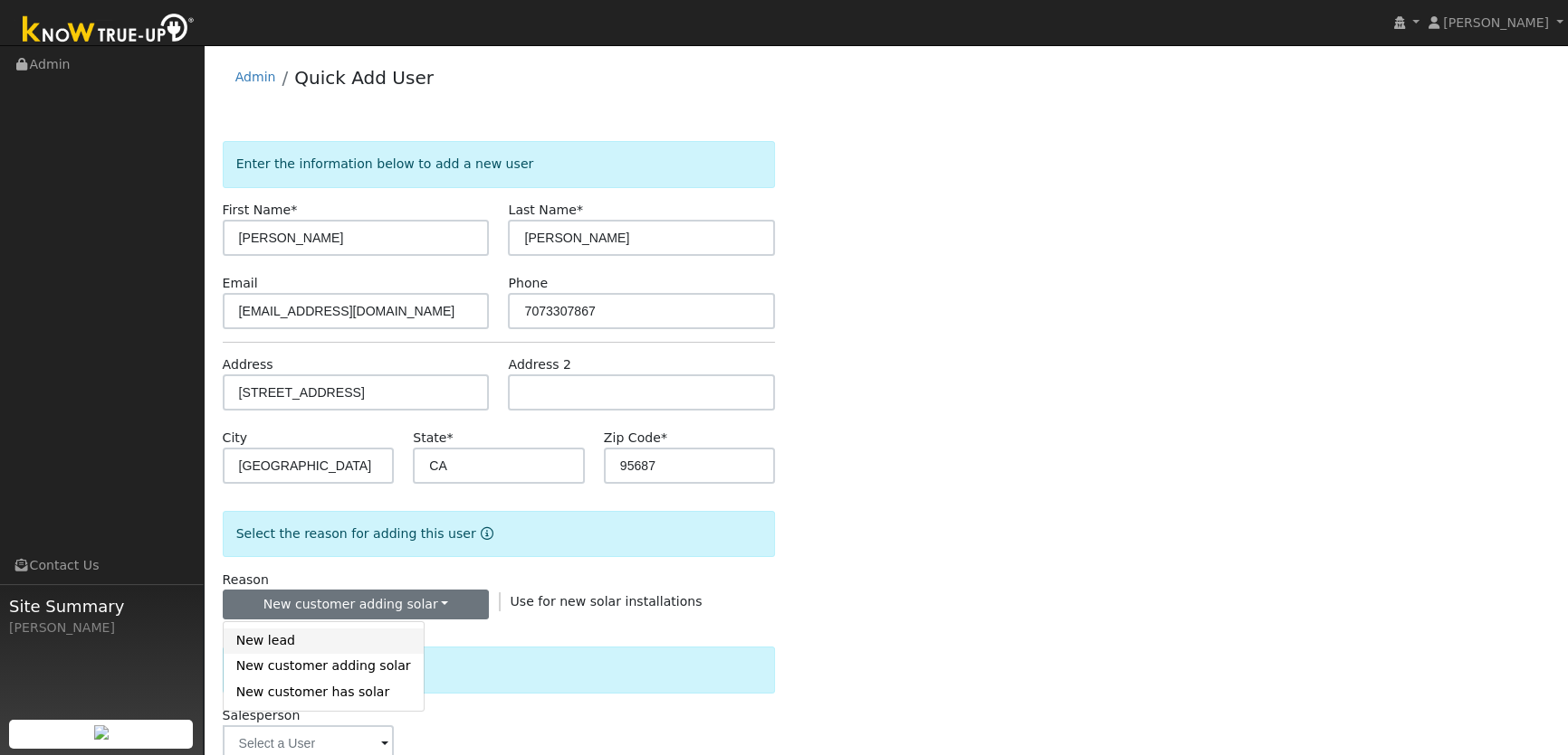
click at [344, 651] on link "New lead" at bounding box center [323, 641] width 200 height 26
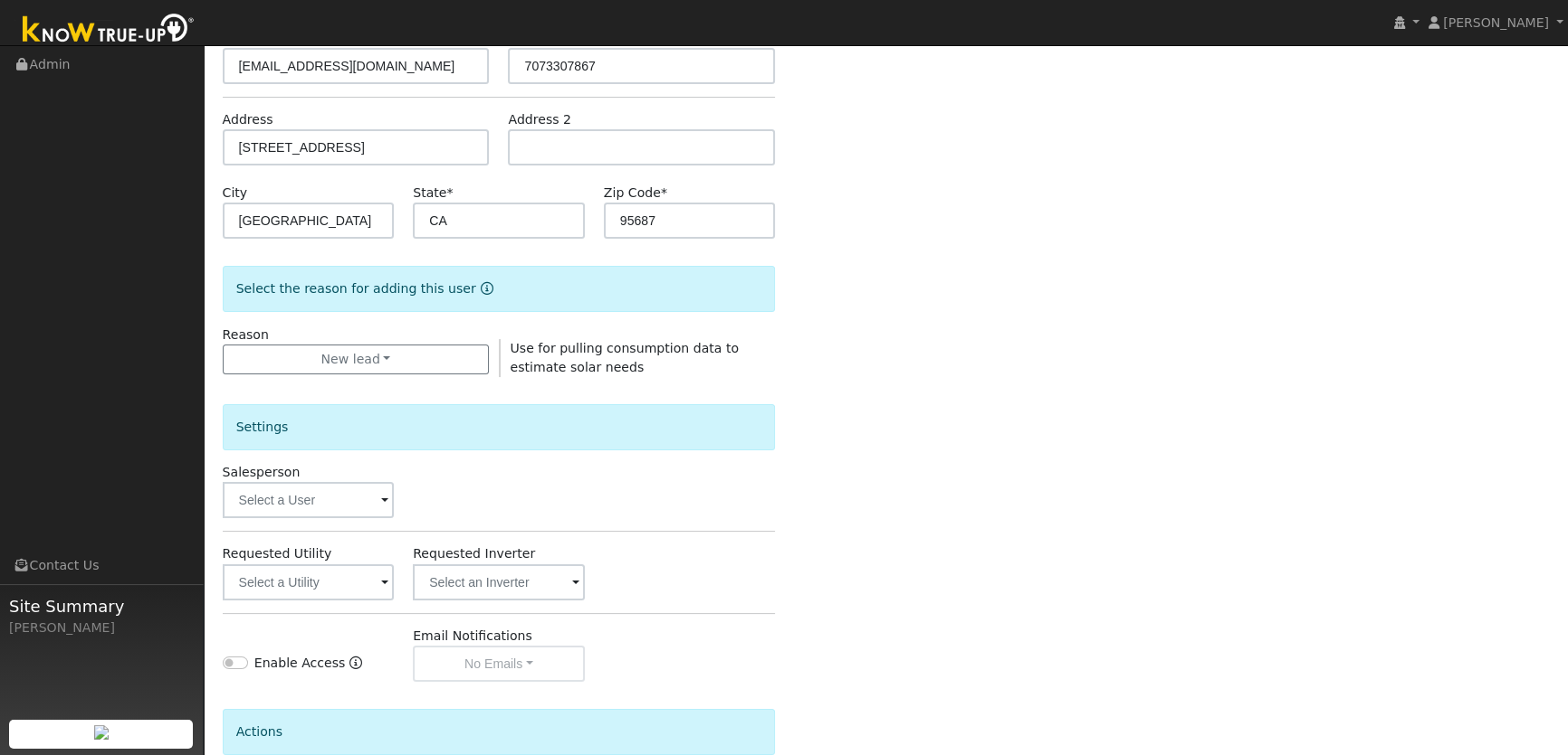
scroll to position [411, 0]
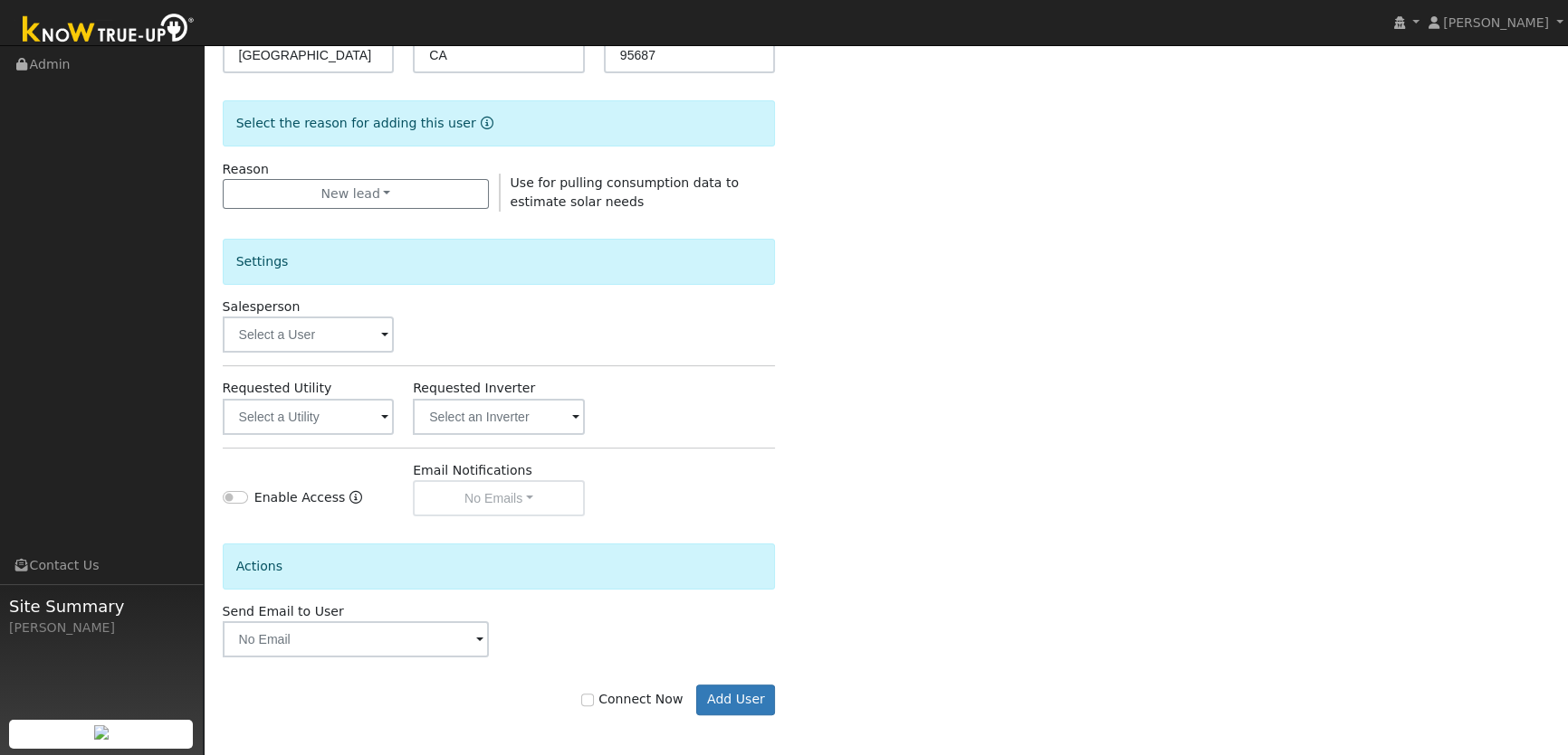
drag, startPoint x: 404, startPoint y: 332, endPoint x: 383, endPoint y: 339, distance: 22.1
click at [404, 333] on div "Salesperson" at bounding box center [498, 325] width 572 height 55
click at [383, 339] on span at bounding box center [384, 336] width 7 height 21
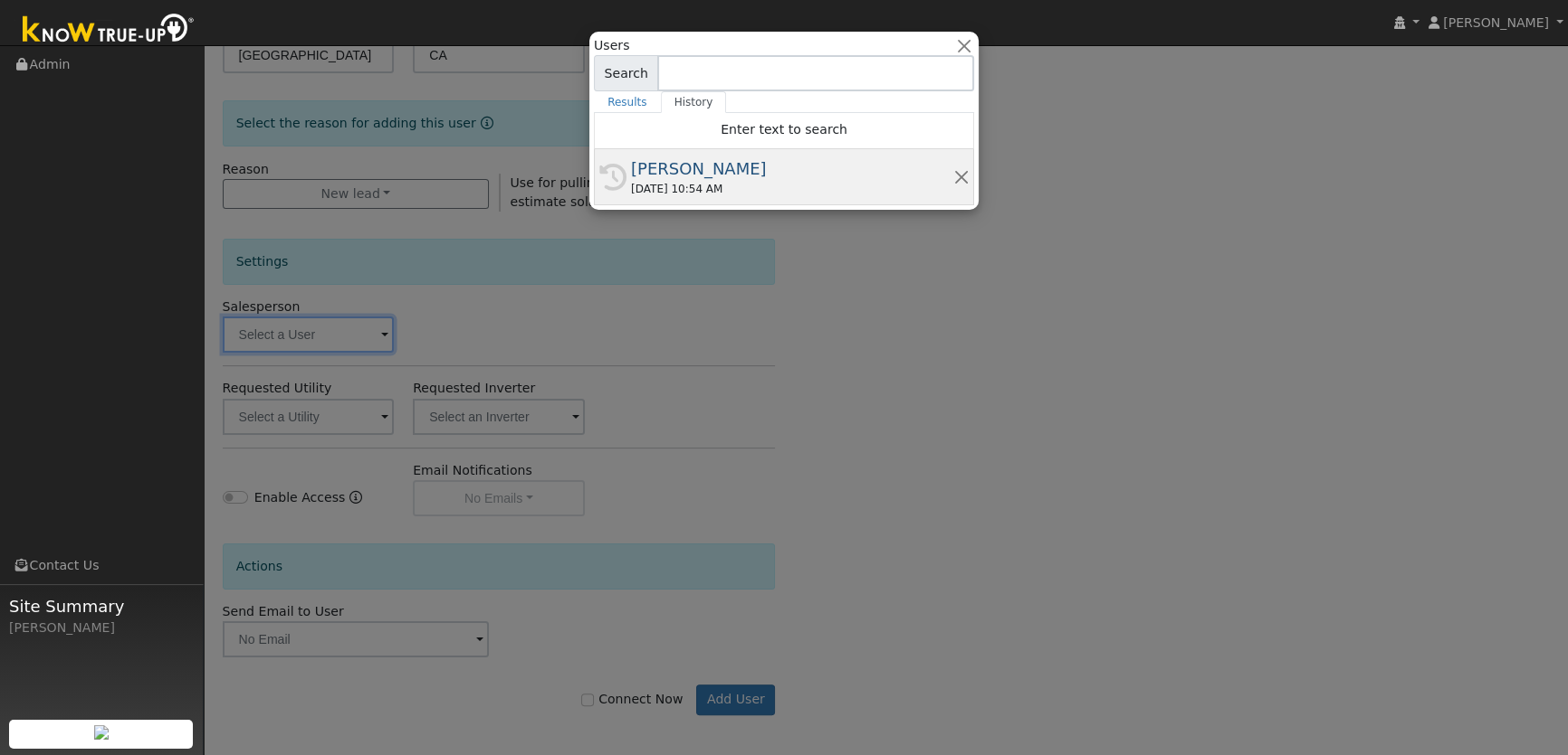
click at [636, 176] on div "[PERSON_NAME]" at bounding box center [792, 168] width 322 height 25
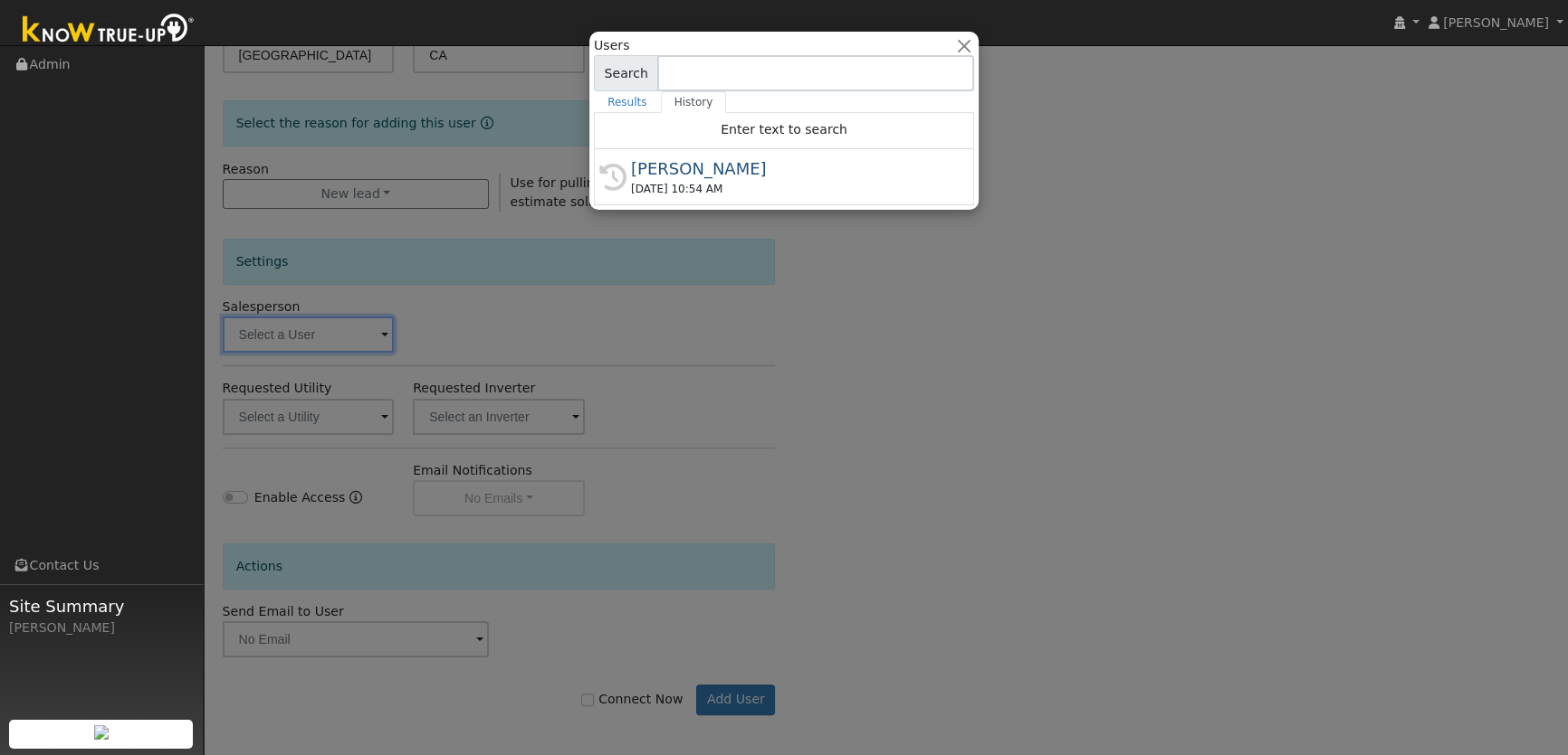
type input "[PERSON_NAME]"
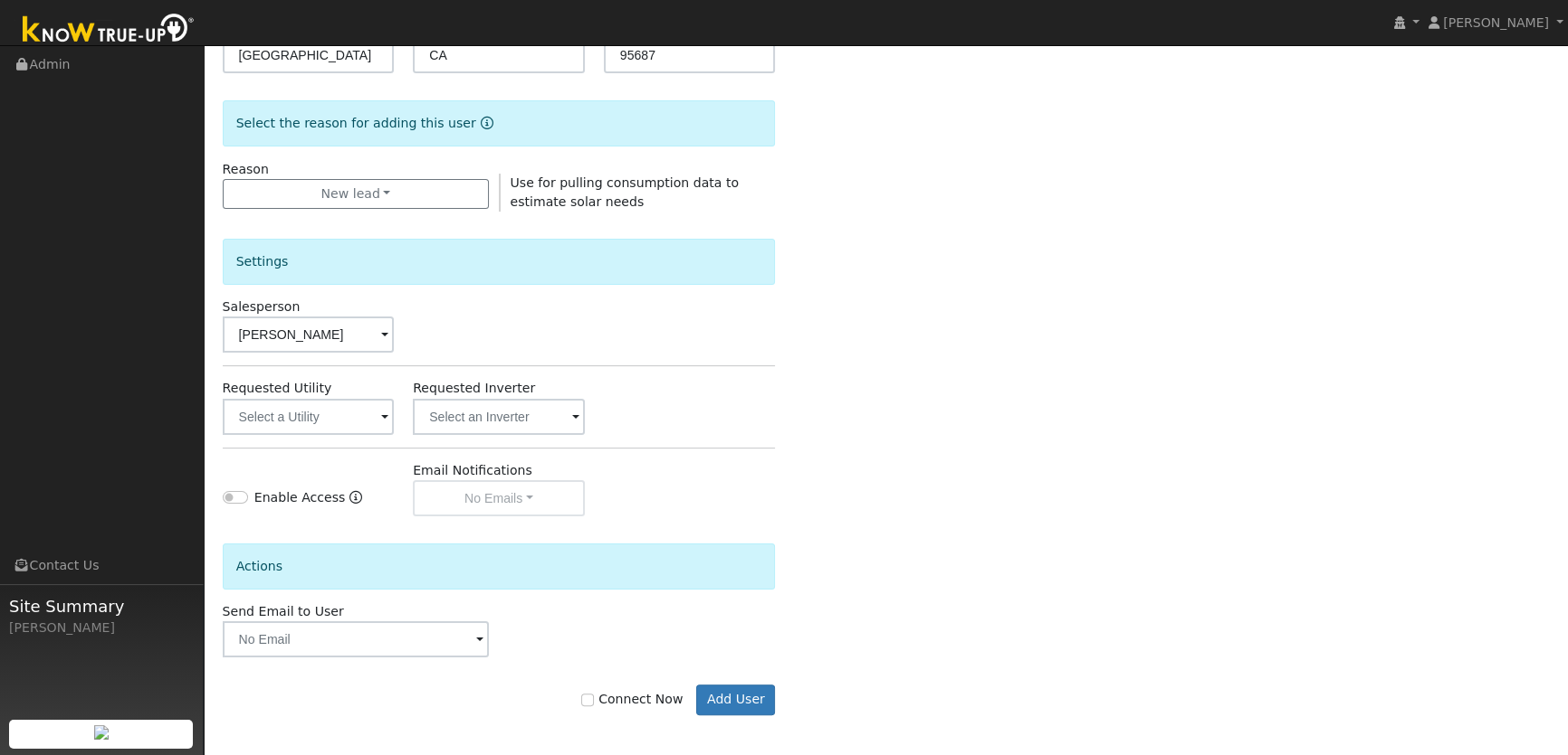
click at [974, 532] on div "Enter the information below to add a new user First Name * Rick Last Name * Mag…" at bounding box center [886, 241] width 1327 height 1022
click at [605, 707] on label "Connect Now" at bounding box center [632, 700] width 102 height 19
click at [594, 707] on input "Connect Now" at bounding box center [587, 700] width 13 height 13
checkbox input "true"
click at [742, 690] on button "Add User" at bounding box center [736, 700] width 79 height 31
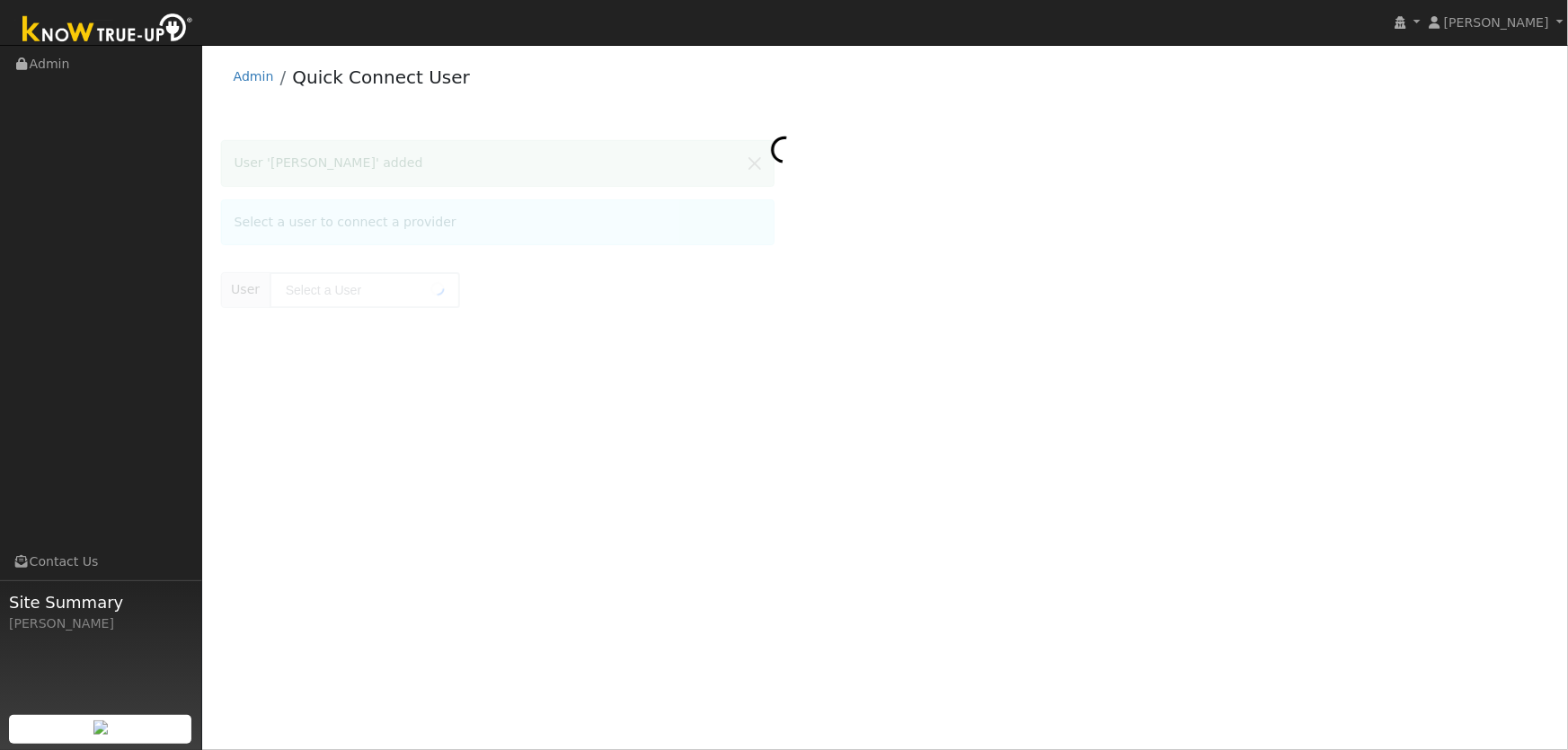
type input "[PERSON_NAME]"
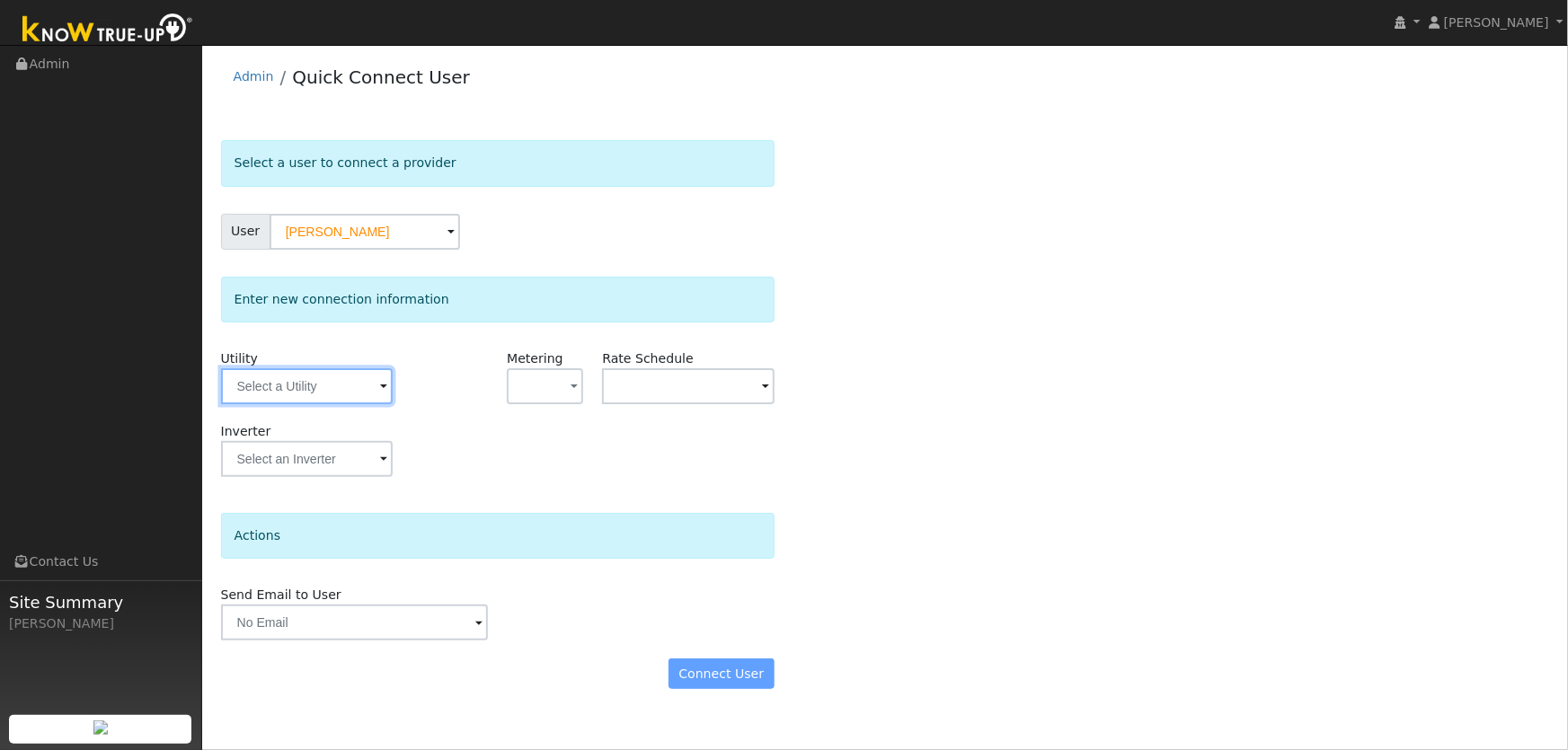
click at [354, 390] on input "text" at bounding box center [306, 386] width 172 height 36
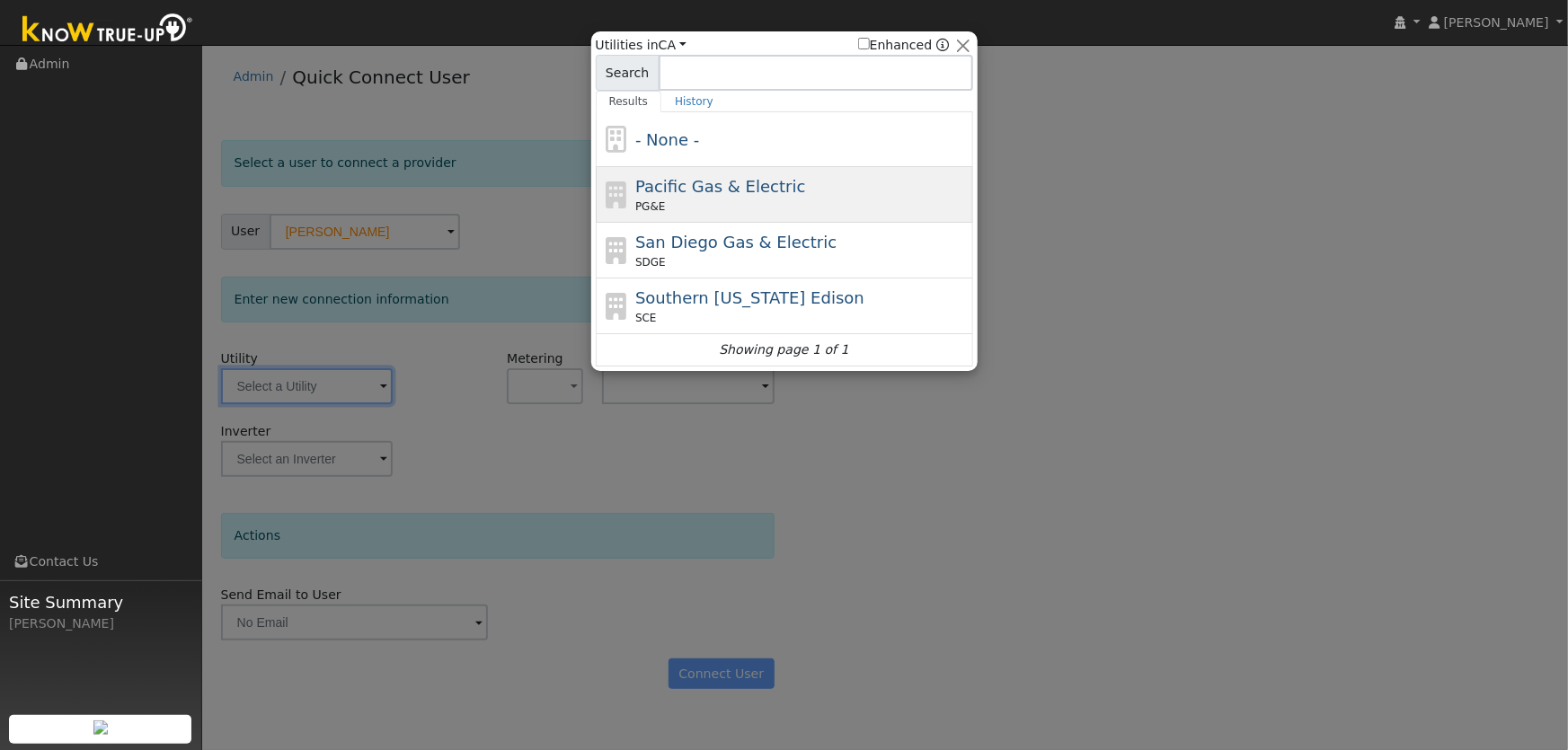
click at [689, 187] on span "Pacific Gas & Electric" at bounding box center [720, 186] width 170 height 19
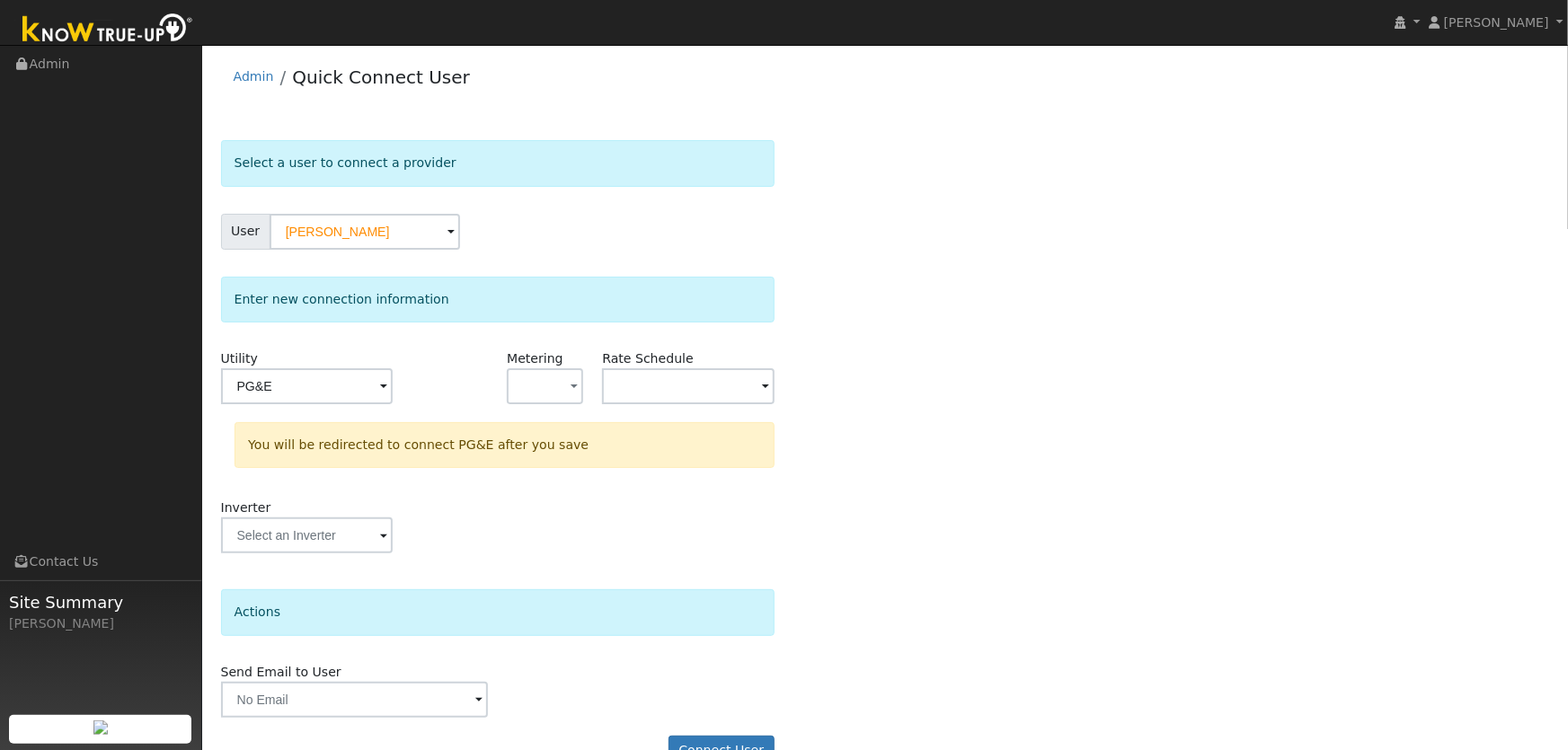
type input "PG&E"
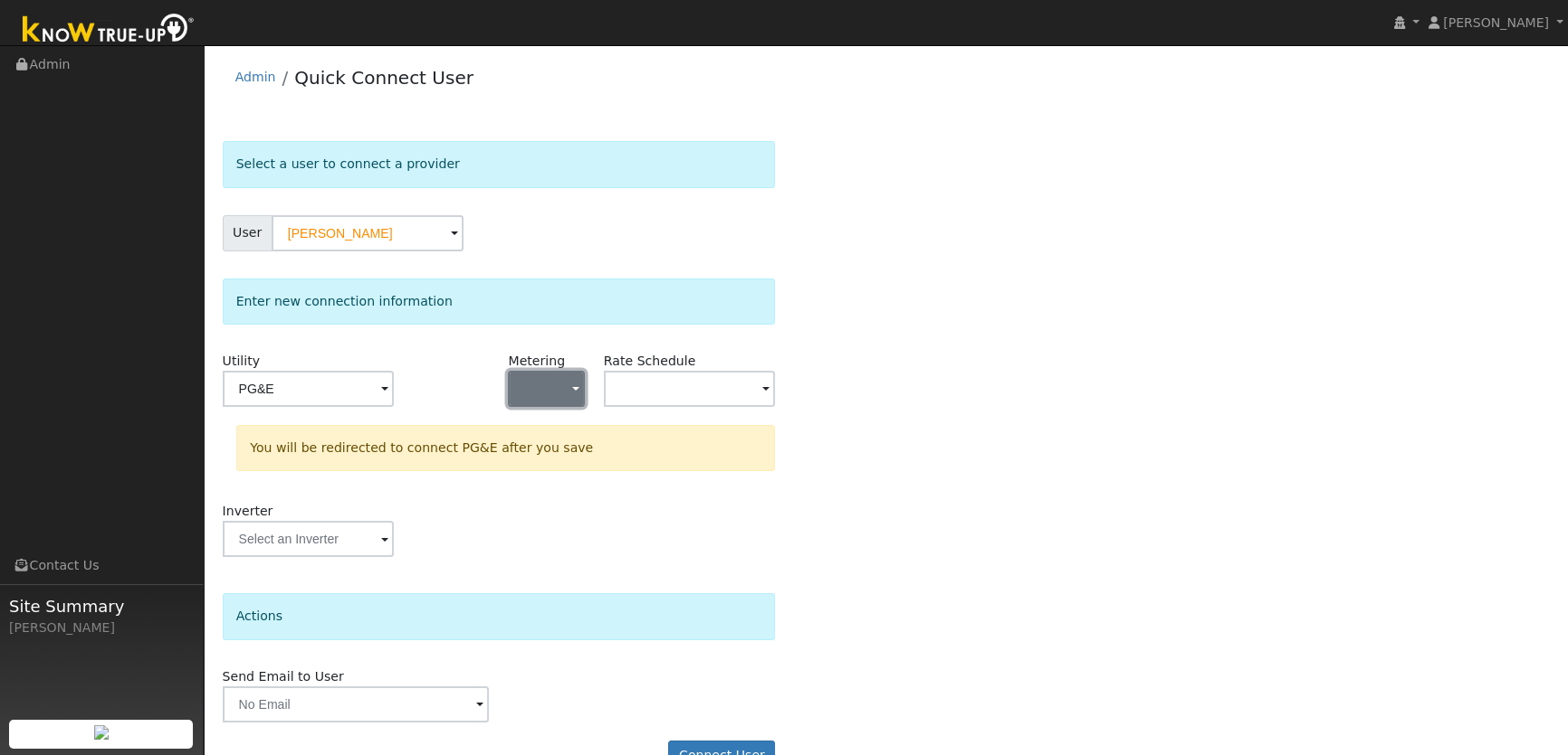
click at [576, 390] on span "button" at bounding box center [575, 389] width 7 height 19
click at [1022, 418] on div "Select a user to connect a provider User [PERSON_NAME] Account Default Account …" at bounding box center [886, 464] width 1327 height 647
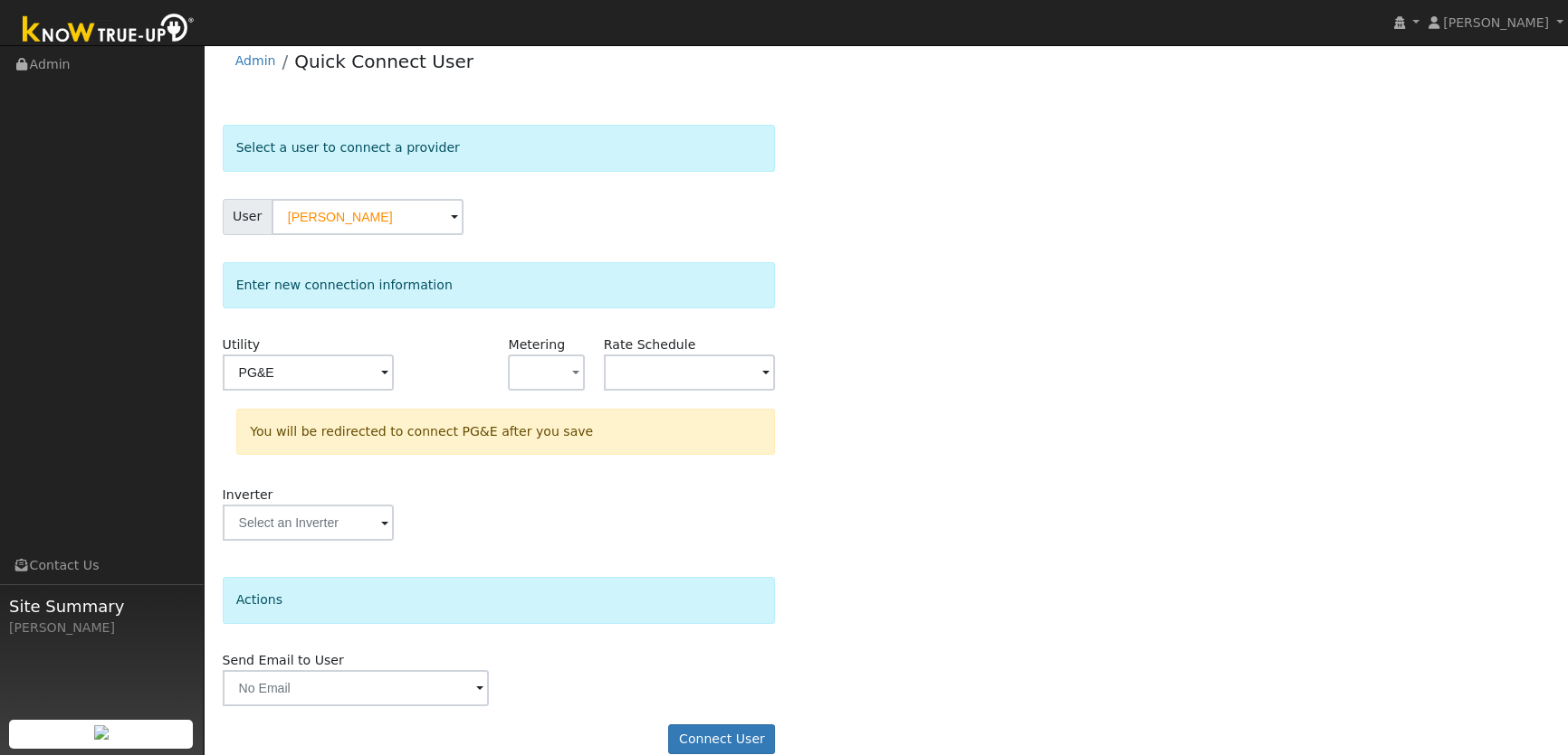
scroll to position [42, 0]
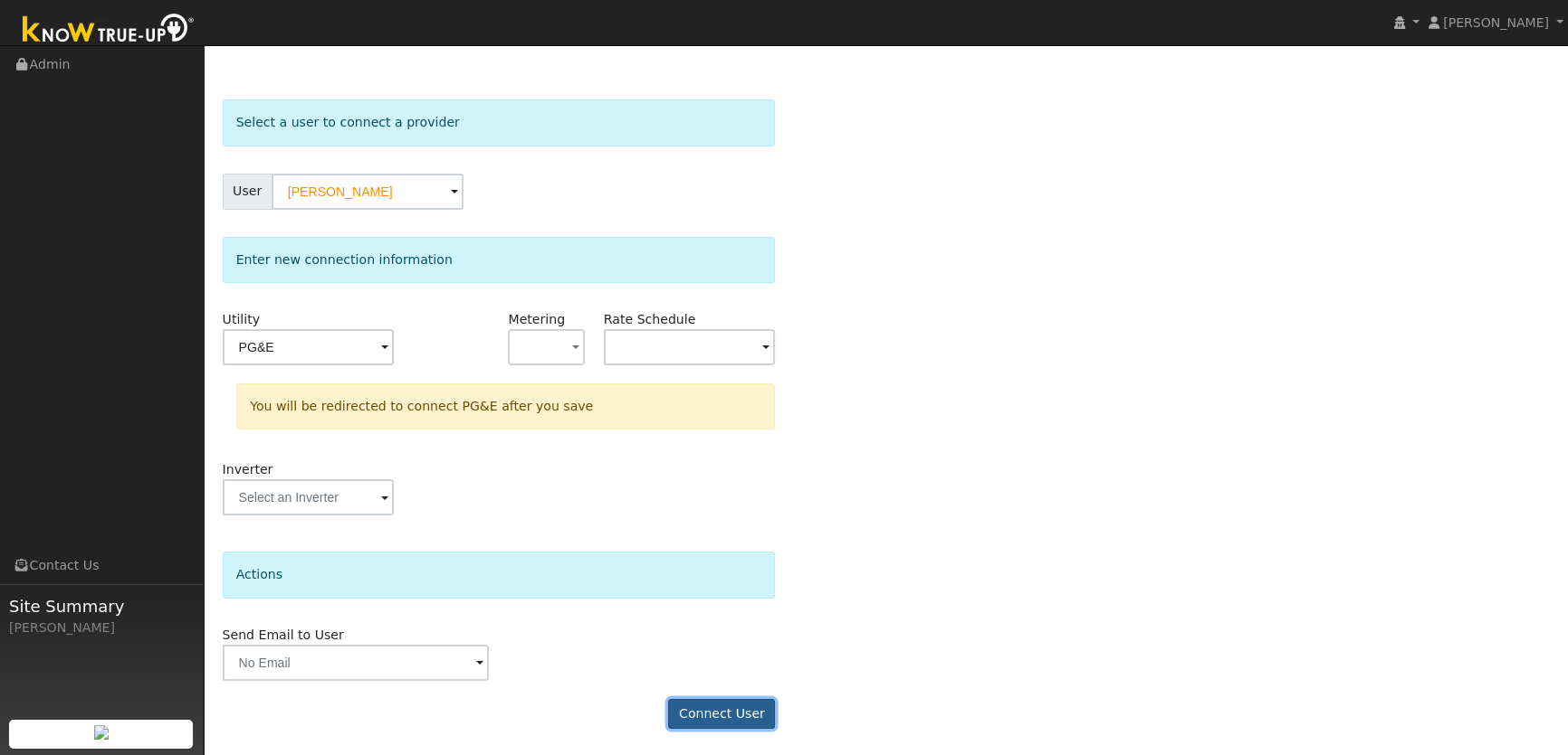
click at [733, 701] on button "Connect User" at bounding box center [722, 714] width 107 height 31
